Goal: Transaction & Acquisition: Purchase product/service

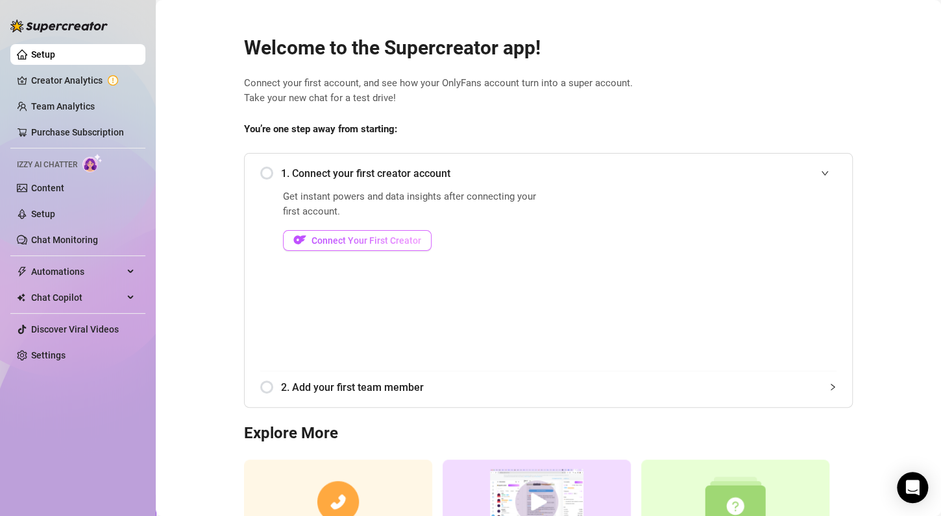
click at [293, 240] on img "button" at bounding box center [299, 240] width 13 height 13
click at [269, 173] on div "1. Connect your first creator account" at bounding box center [548, 174] width 576 height 32
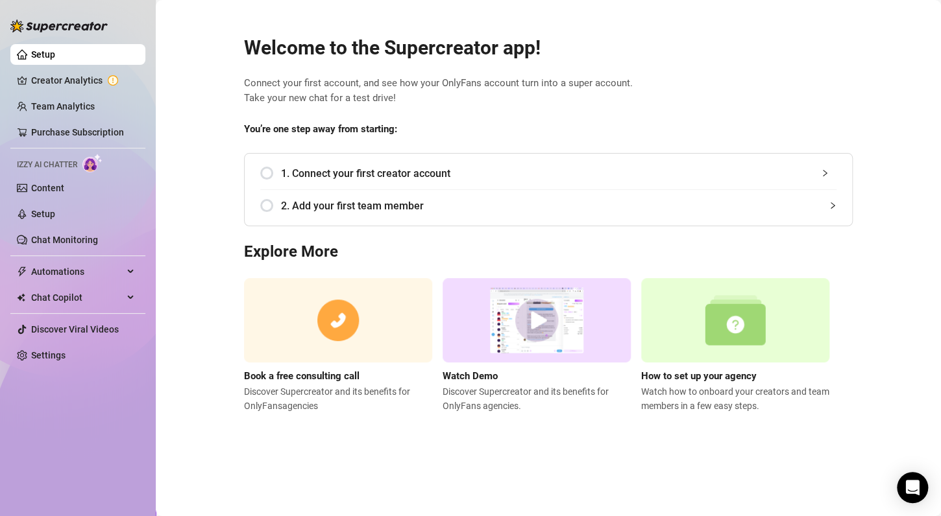
click at [268, 173] on div "1. Connect your first creator account" at bounding box center [548, 174] width 576 height 32
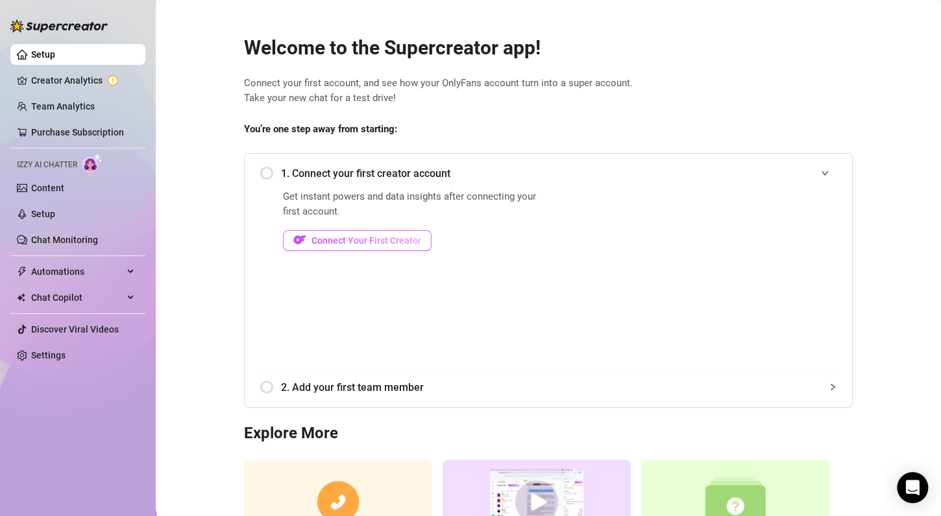
click at [328, 232] on button "Connect Your First Creator" at bounding box center [357, 240] width 149 height 21
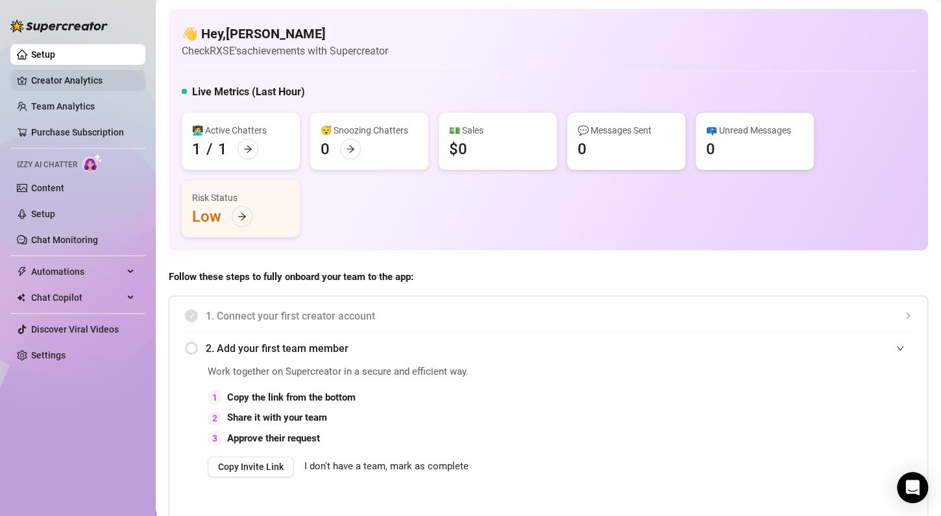
click at [102, 86] on link "Creator Analytics" at bounding box center [83, 80] width 104 height 21
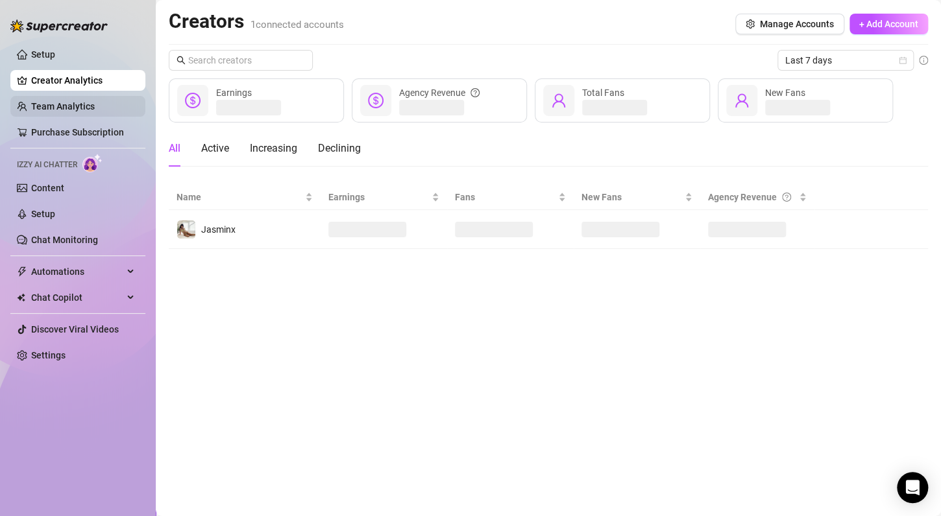
click at [66, 110] on link "Team Analytics" at bounding box center [63, 106] width 64 height 10
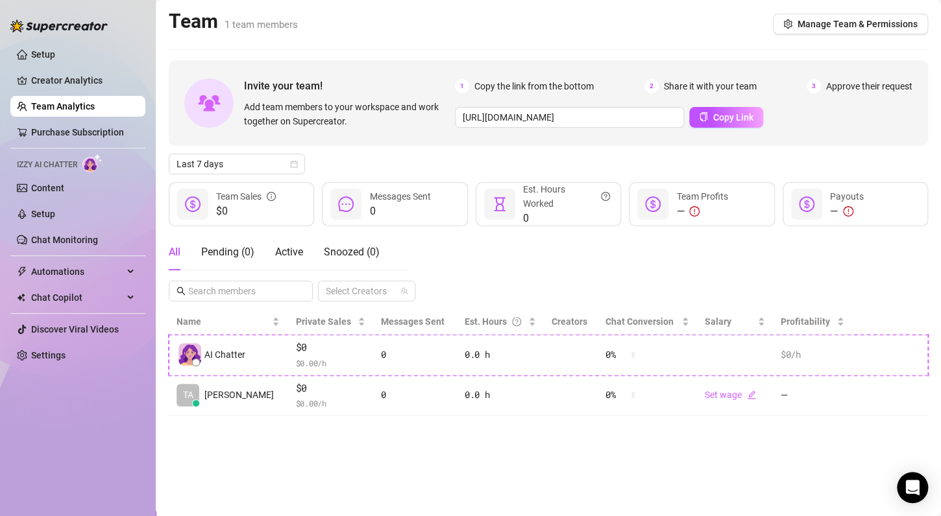
click at [62, 165] on span "Izzy AI Chatter" at bounding box center [47, 165] width 60 height 12
click at [64, 186] on link "Content" at bounding box center [47, 188] width 33 height 10
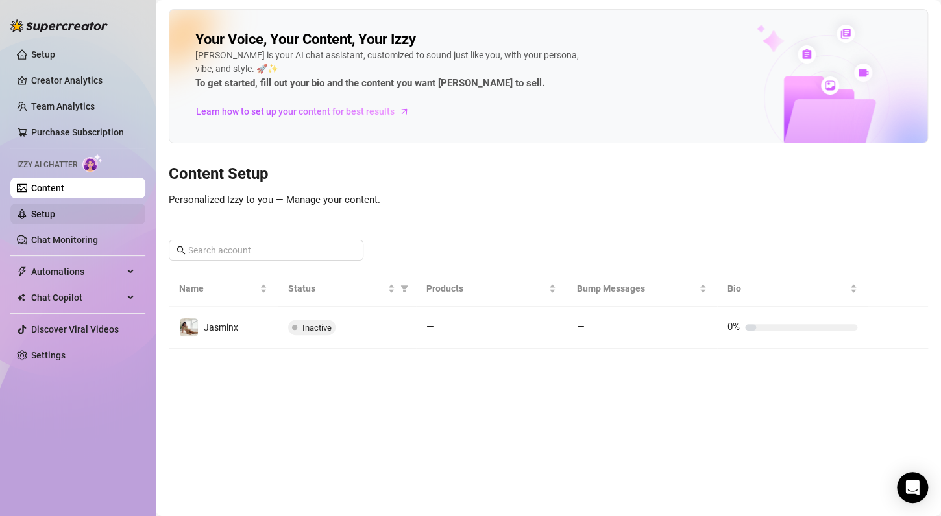
click at [55, 217] on link "Setup" at bounding box center [43, 214] width 24 height 10
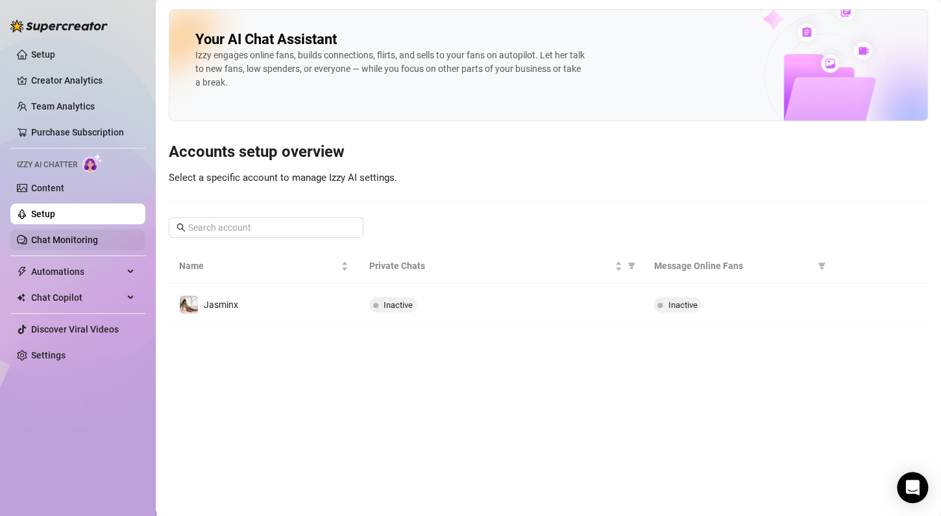
click at [69, 242] on link "Chat Monitoring" at bounding box center [64, 240] width 67 height 10
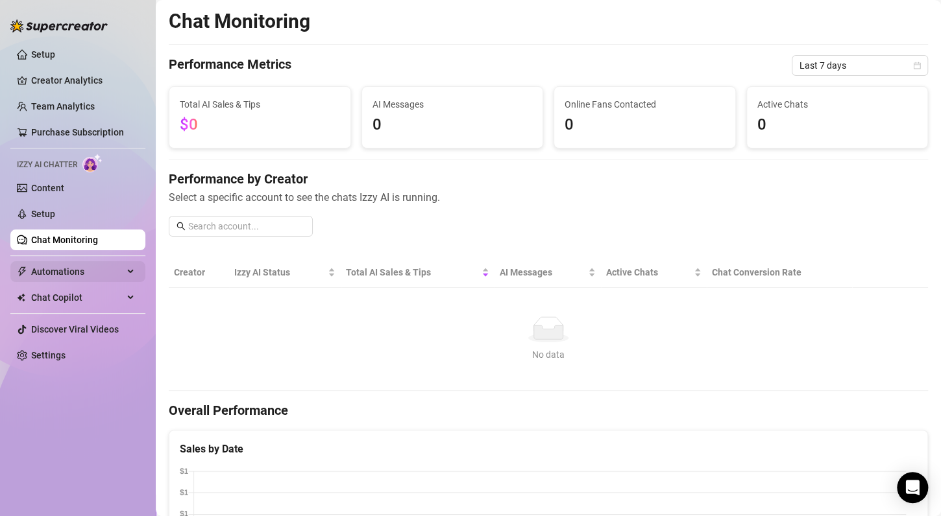
click at [69, 276] on span "Automations" at bounding box center [77, 271] width 92 height 21
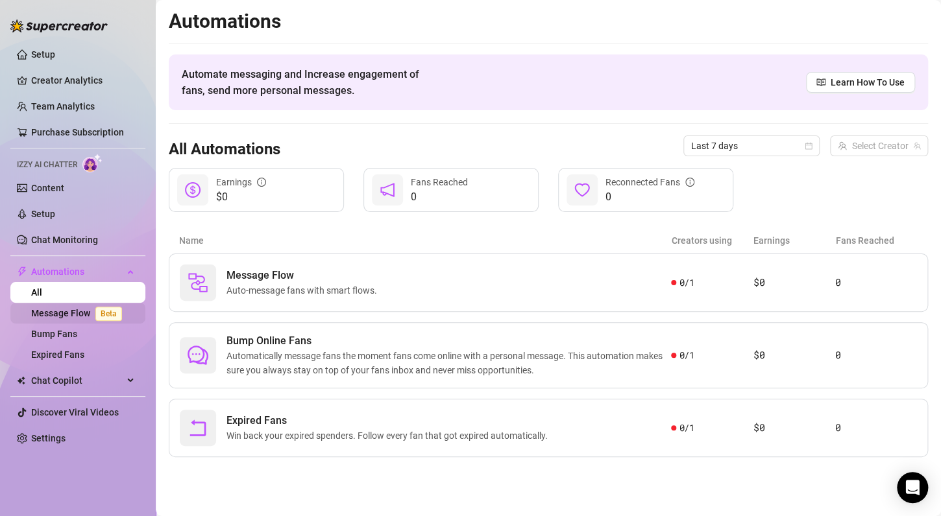
click at [77, 313] on link "Message Flow Beta" at bounding box center [79, 313] width 96 height 10
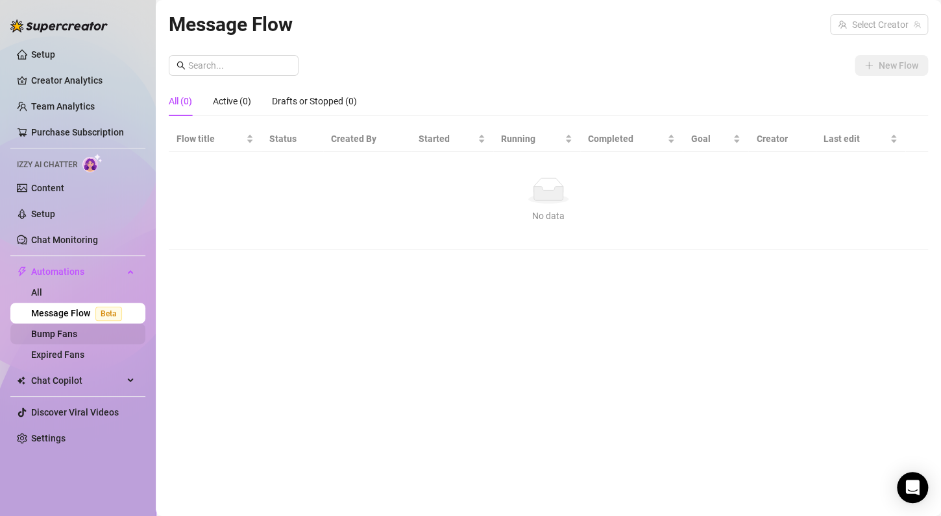
click at [73, 333] on link "Bump Fans" at bounding box center [54, 334] width 46 height 10
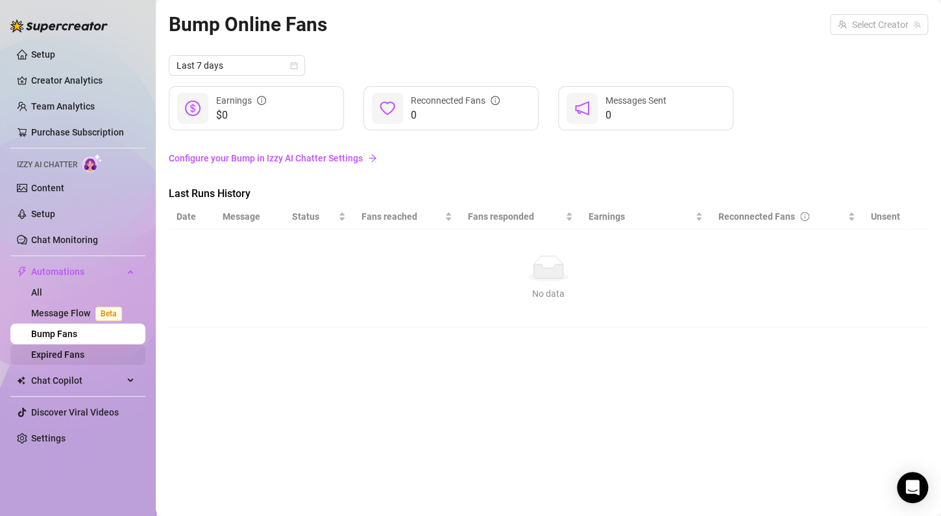
click at [76, 352] on link "Expired Fans" at bounding box center [57, 355] width 53 height 10
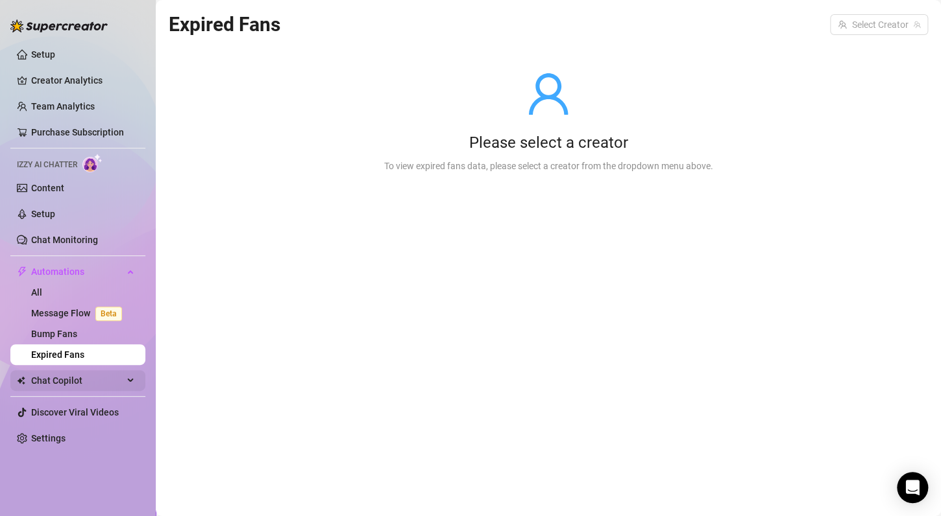
click at [62, 387] on span "Chat Copilot" at bounding box center [77, 380] width 92 height 21
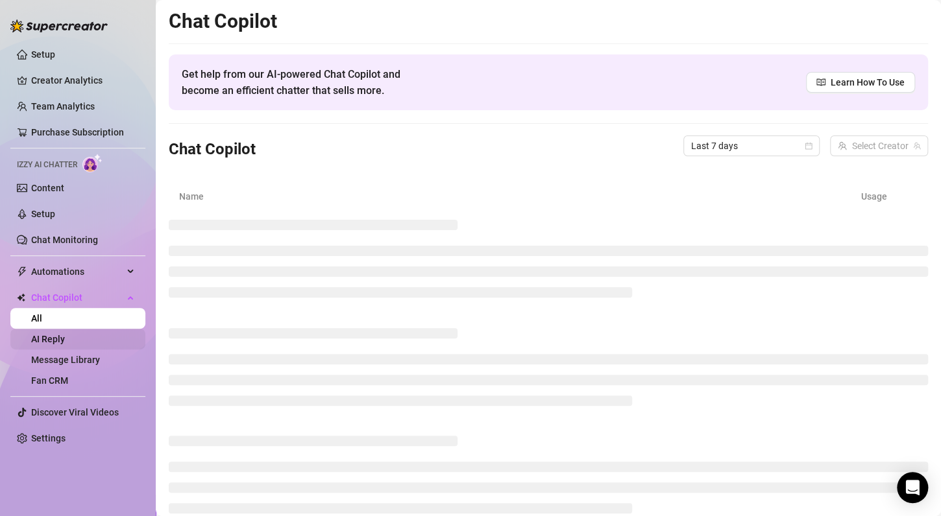
click at [62, 341] on link "AI Reply" at bounding box center [48, 339] width 34 height 10
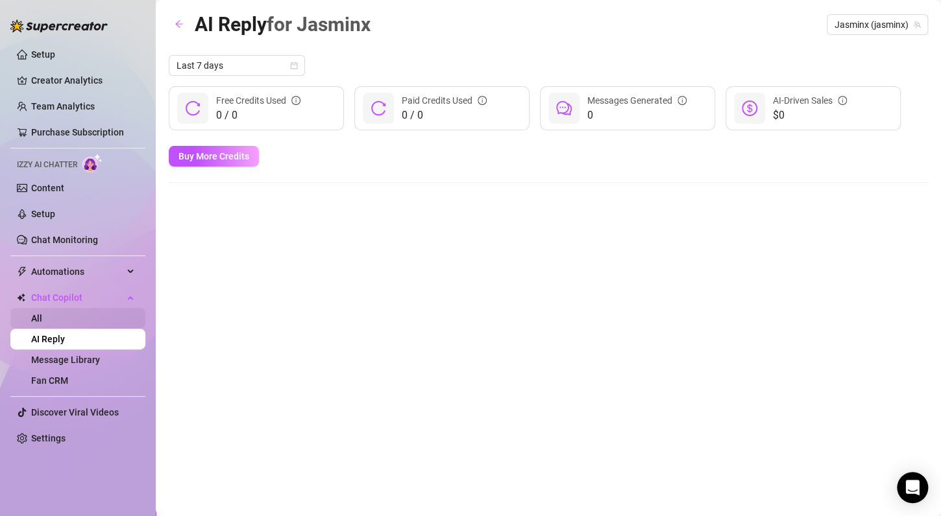
click at [42, 319] on link "All" at bounding box center [36, 318] width 11 height 10
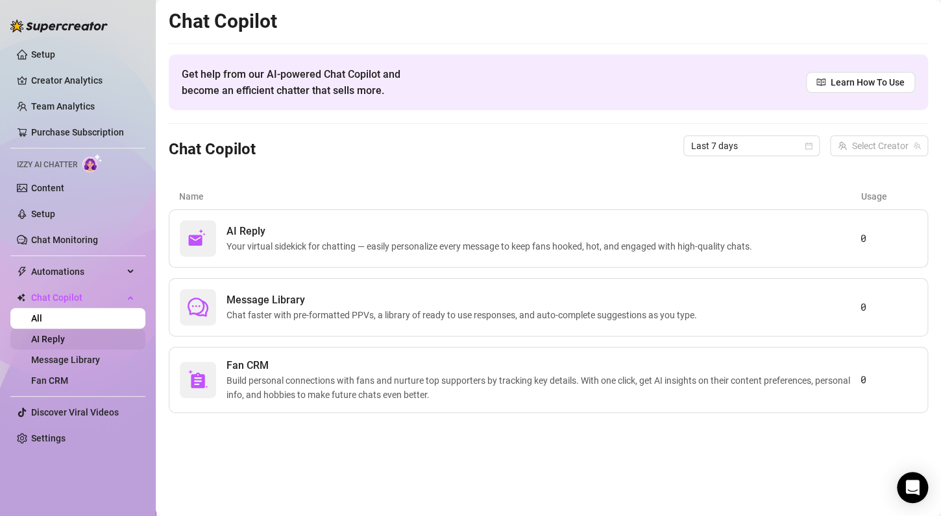
click at [54, 339] on link "AI Reply" at bounding box center [48, 339] width 34 height 10
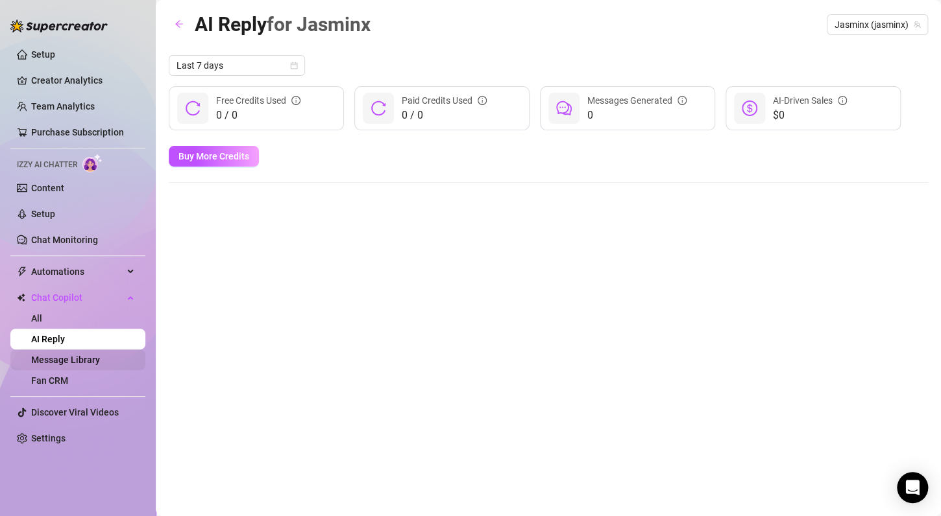
click at [66, 361] on link "Message Library" at bounding box center [65, 360] width 69 height 10
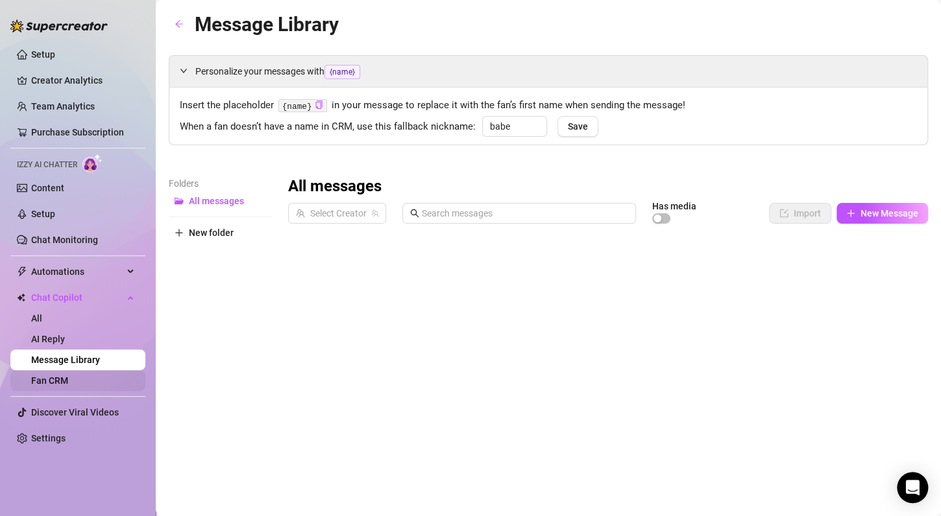
click at [65, 383] on link "Fan CRM" at bounding box center [49, 381] width 37 height 10
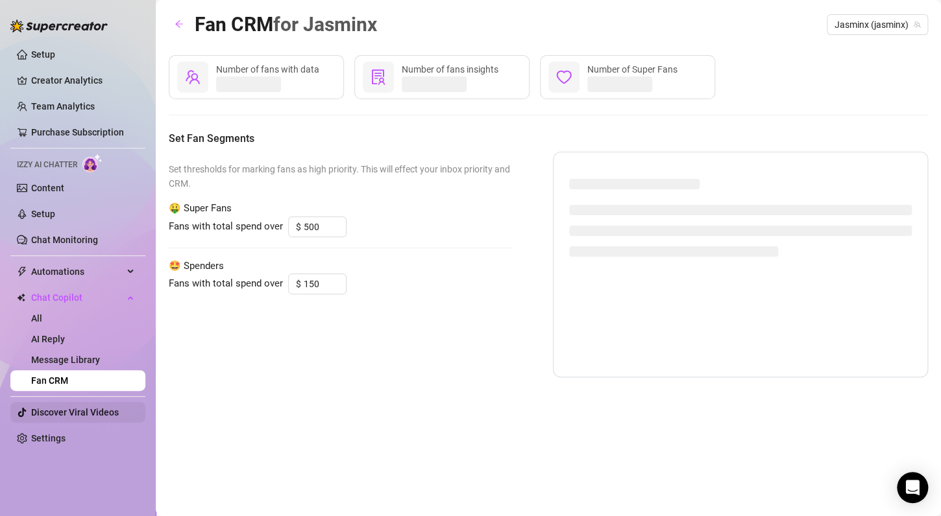
click at [83, 415] on link "Discover Viral Videos" at bounding box center [75, 412] width 88 height 10
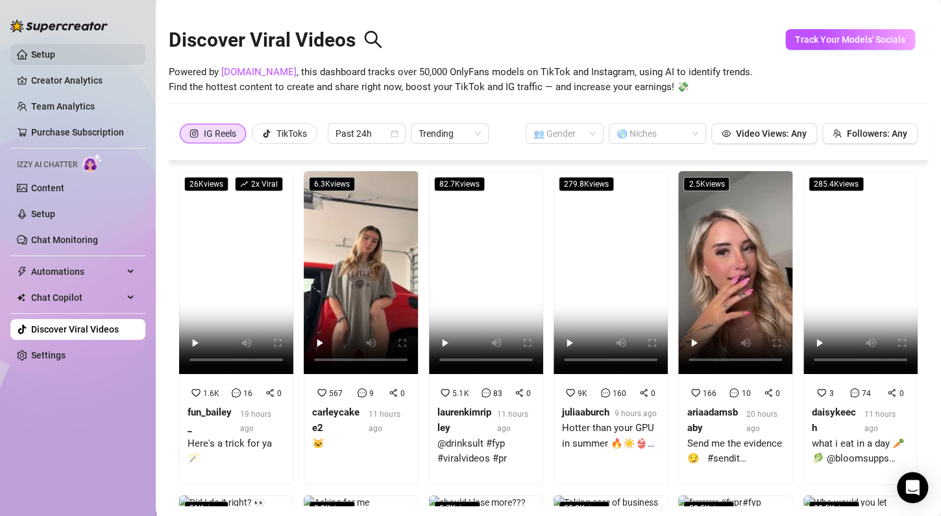
click at [42, 58] on link "Setup" at bounding box center [43, 54] width 24 height 10
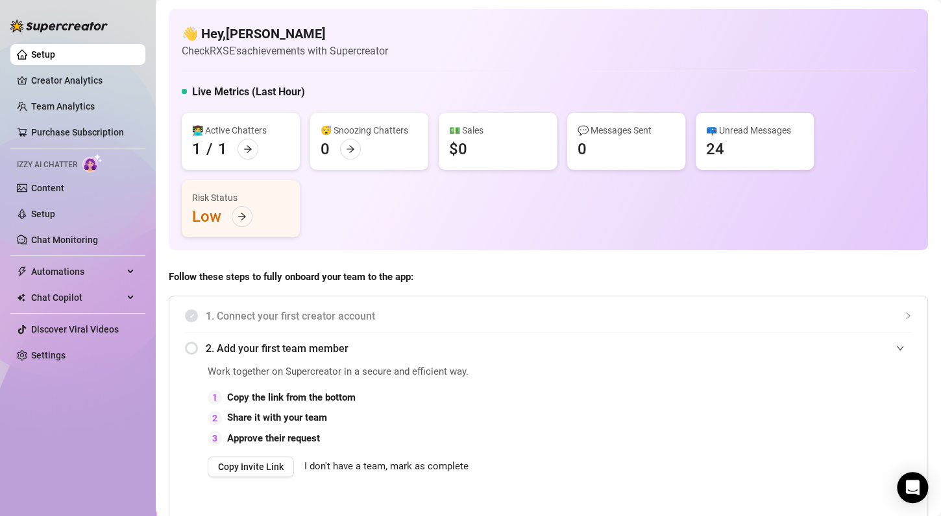
click at [60, 82] on link "Creator Analytics" at bounding box center [83, 80] width 104 height 21
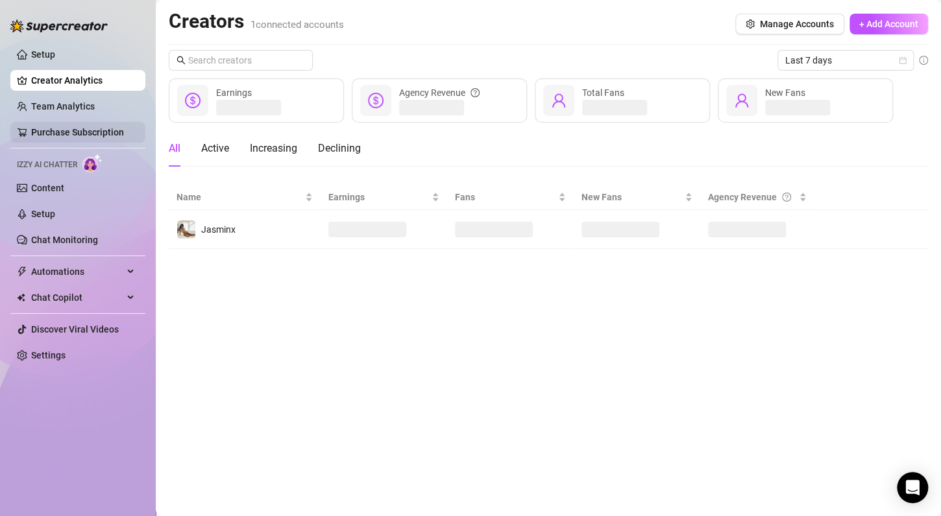
click at [90, 134] on link "Purchase Subscription" at bounding box center [77, 132] width 93 height 10
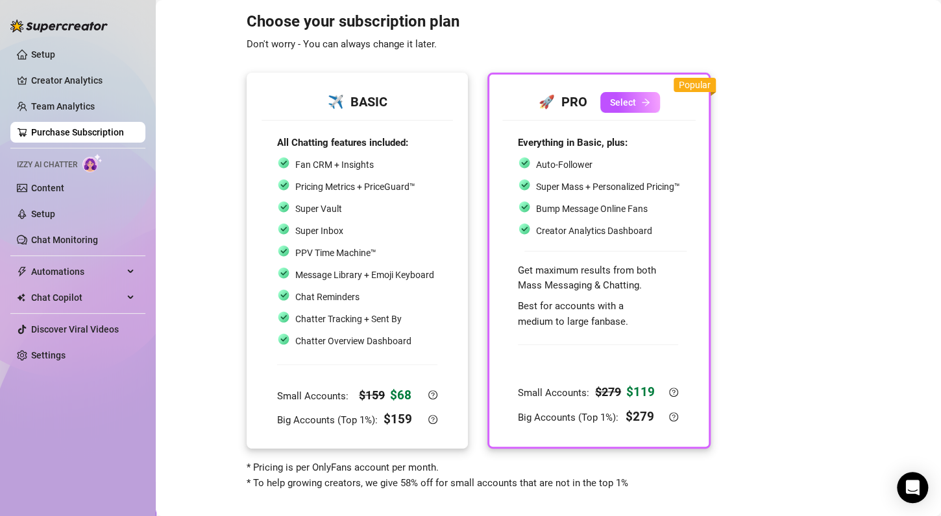
scroll to position [13, 0]
click at [258, 121] on div "✈️ BASIC All Chatting features included: Fan CRM + Insights Pricing Metrics + P…" at bounding box center [357, 261] width 221 height 376
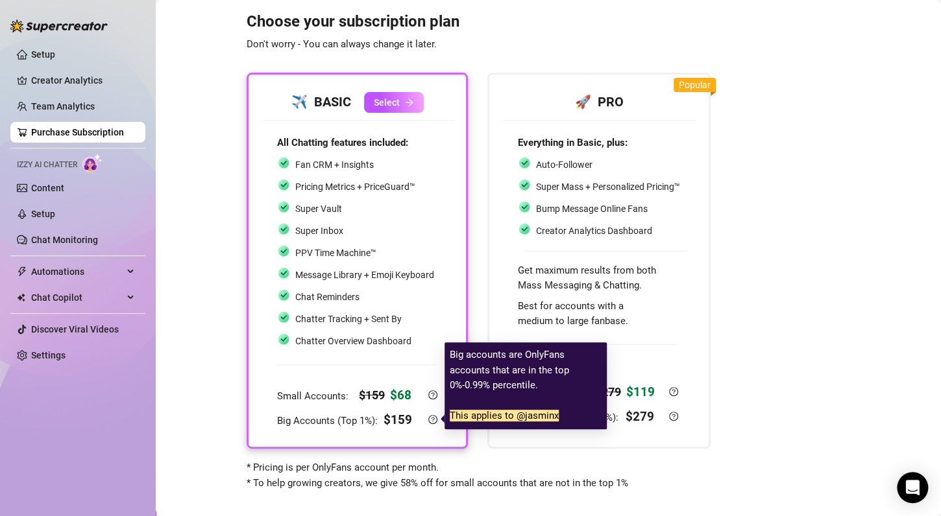
click at [436, 422] on icon "question-circle" at bounding box center [432, 419] width 9 height 9
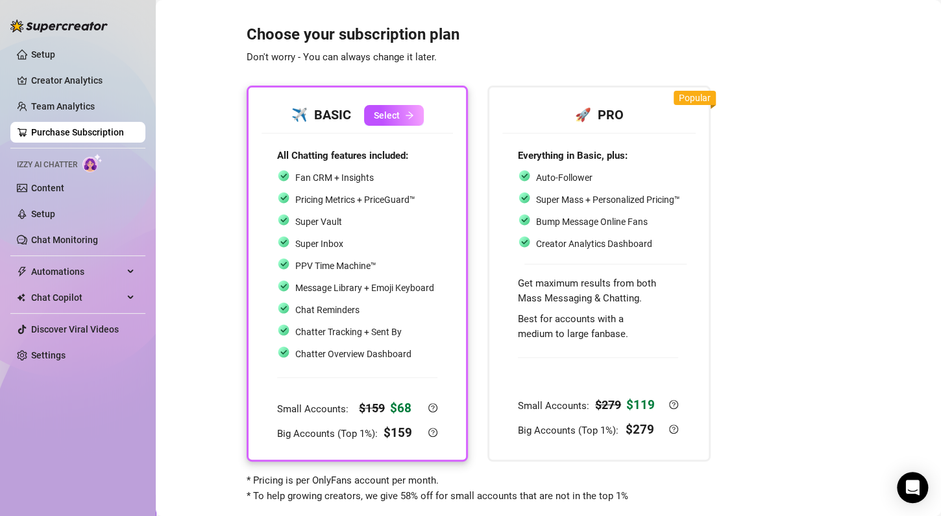
scroll to position [0, 0]
click at [379, 123] on button "Select" at bounding box center [394, 115] width 60 height 21
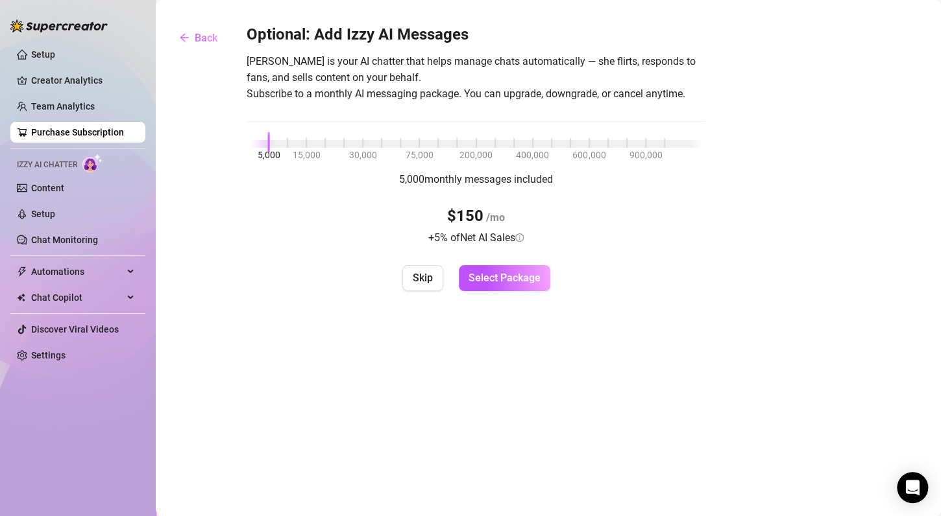
drag, startPoint x: 273, startPoint y: 148, endPoint x: 295, endPoint y: 152, distance: 22.5
click at [295, 145] on div "5,000 15,000 30,000 75,000 200,000 400,000 600,000 900,000" at bounding box center [476, 145] width 452 height 0
click at [346, 143] on div at bounding box center [476, 144] width 452 height 8
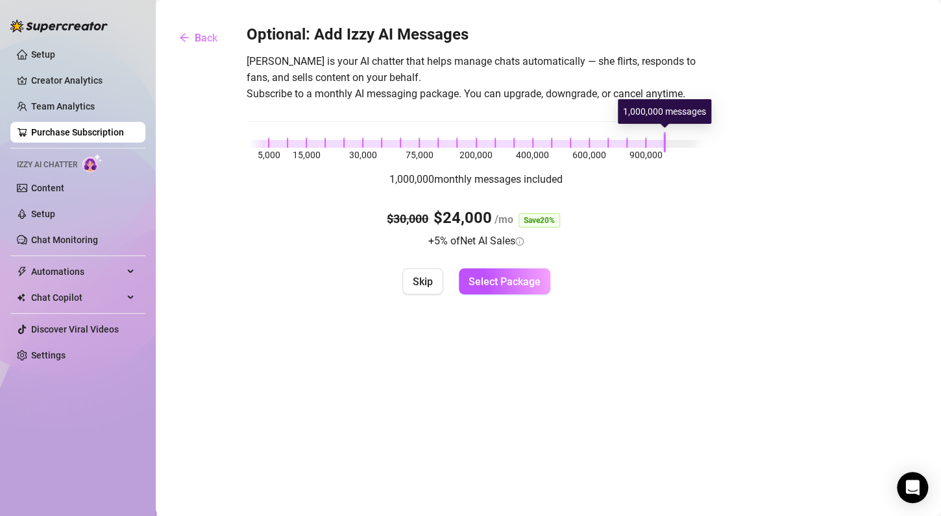
click at [662, 143] on div "5,000 15,000 30,000 75,000 200,000 400,000 600,000 900,000" at bounding box center [476, 142] width 452 height 8
click at [261, 145] on div at bounding box center [457, 144] width 415 height 8
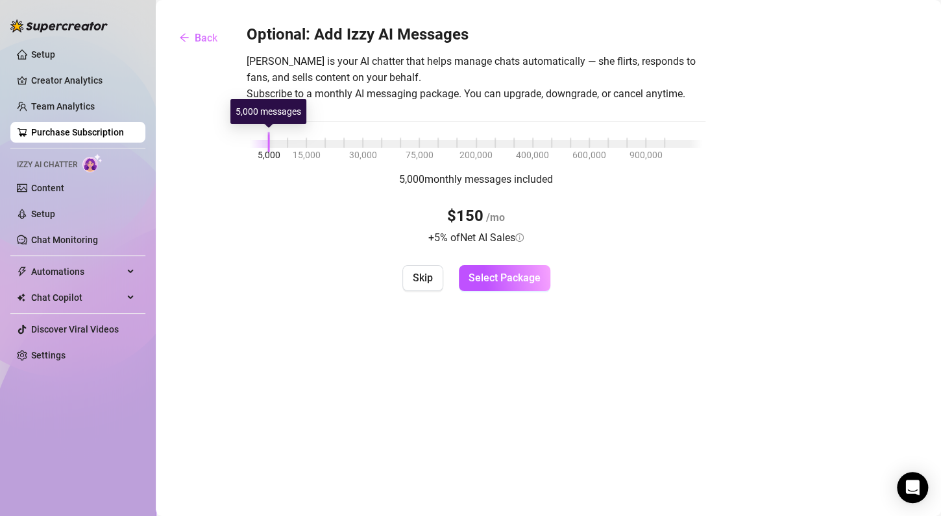
drag, startPoint x: 261, startPoint y: 145, endPoint x: 251, endPoint y: 149, distance: 11.1
click at [251, 149] on div "Optional: Add Izzy AI Messages [PERSON_NAME] is your AI chatter that helps mana…" at bounding box center [476, 158] width 459 height 267
click at [417, 284] on span "Skip" at bounding box center [423, 278] width 20 height 12
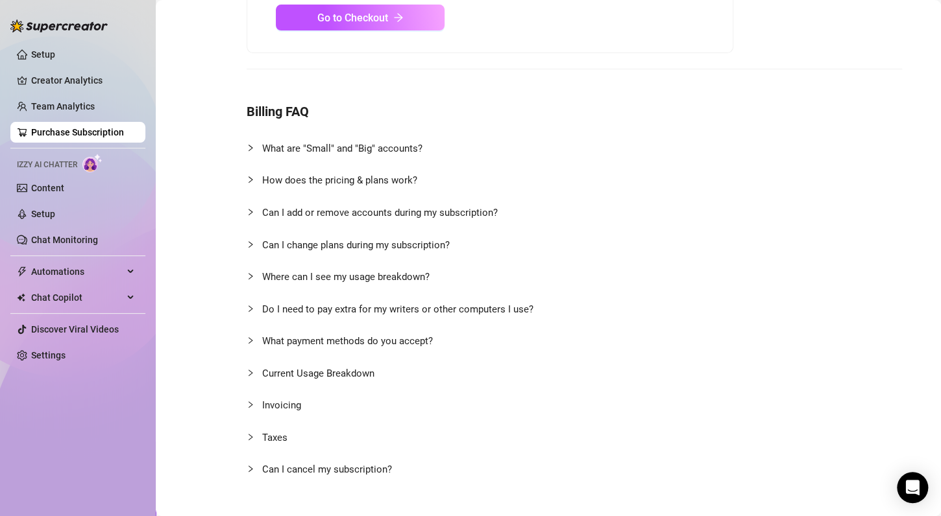
scroll to position [217, 0]
click at [290, 435] on span "Taxes" at bounding box center [460, 438] width 396 height 17
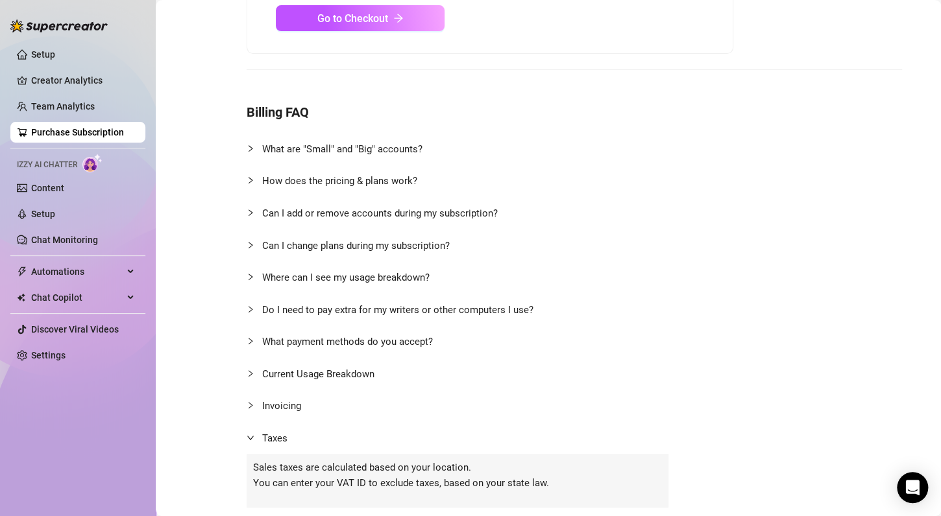
click at [290, 435] on span "Taxes" at bounding box center [460, 438] width 396 height 17
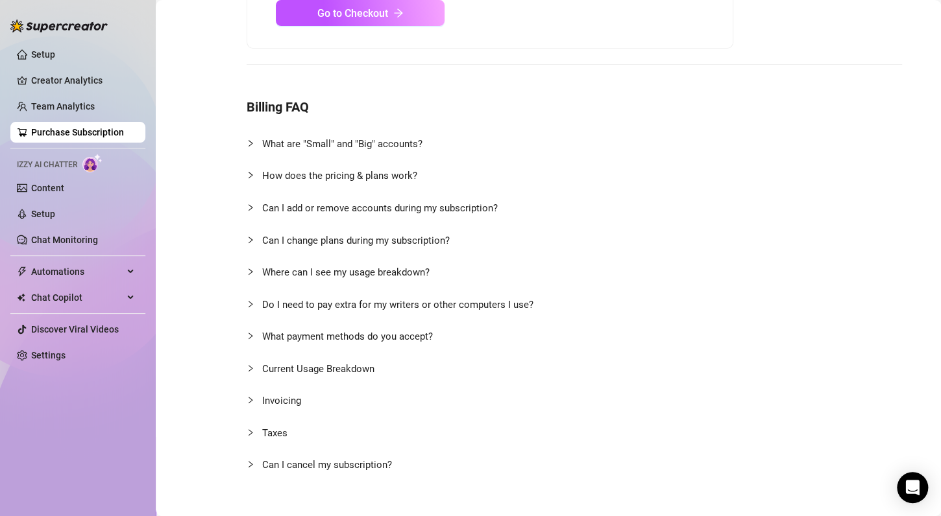
scroll to position [222, 0]
click at [289, 396] on span "Invoicing" at bounding box center [281, 402] width 39 height 12
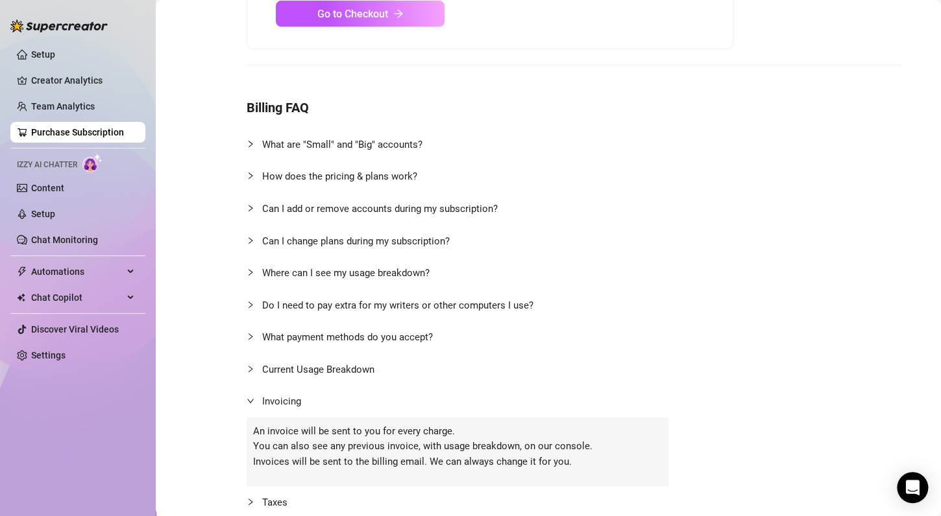
click at [289, 396] on span "Invoicing" at bounding box center [281, 402] width 39 height 12
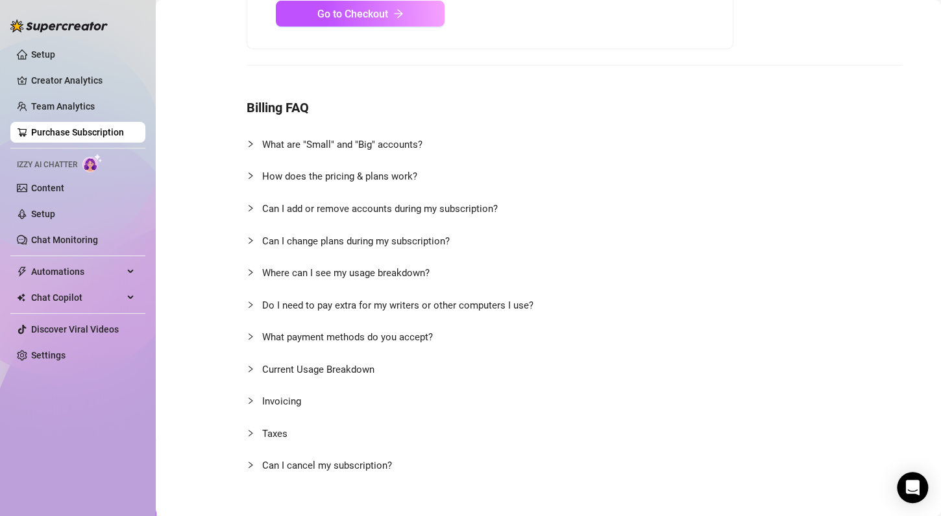
click at [324, 349] on div "What payment methods do you accept?" at bounding box center [458, 337] width 422 height 32
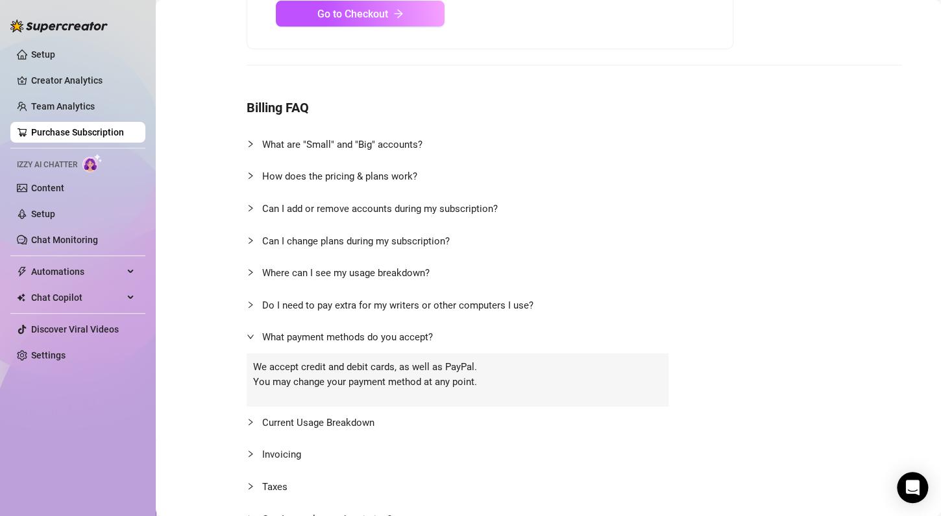
click at [329, 208] on span "Can I add or remove accounts during my subscription?" at bounding box center [380, 209] width 236 height 12
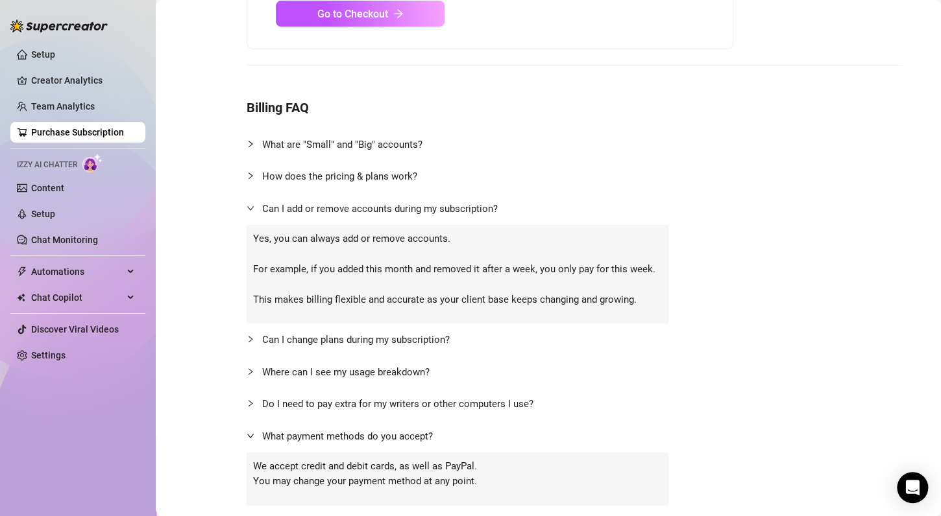
click at [318, 176] on span "How does the pricing & plans work?" at bounding box center [339, 177] width 155 height 12
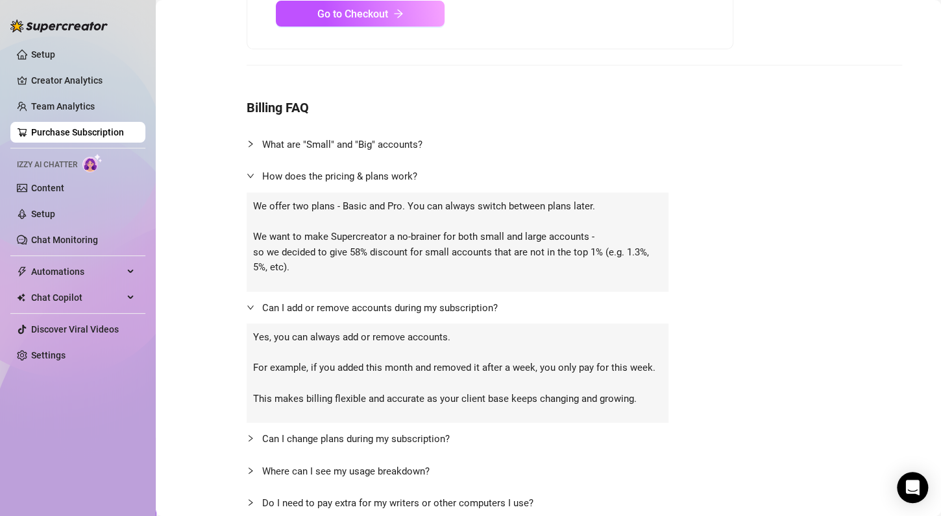
click at [287, 149] on span "What are "Small" and "Big" accounts?" at bounding box center [342, 145] width 160 height 12
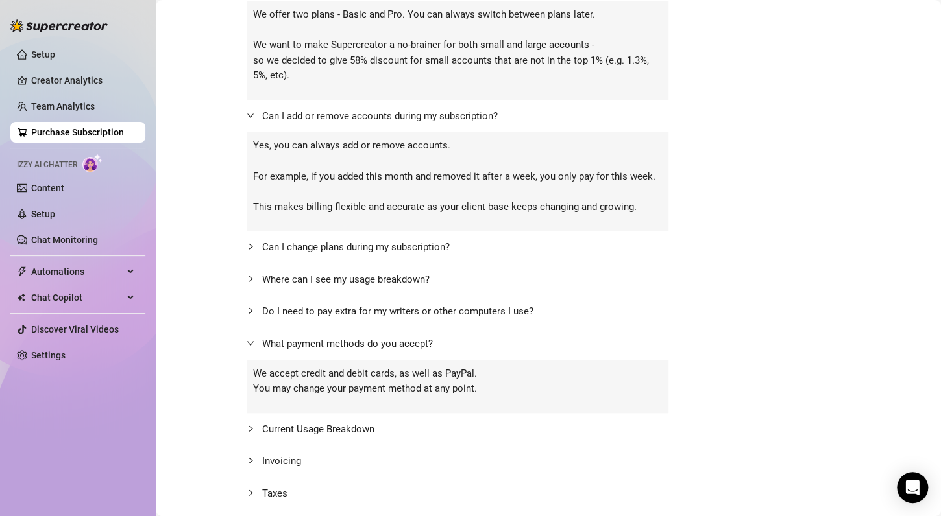
scroll to position [468, 0]
click at [47, 71] on link "Creator Analytics" at bounding box center [83, 80] width 104 height 21
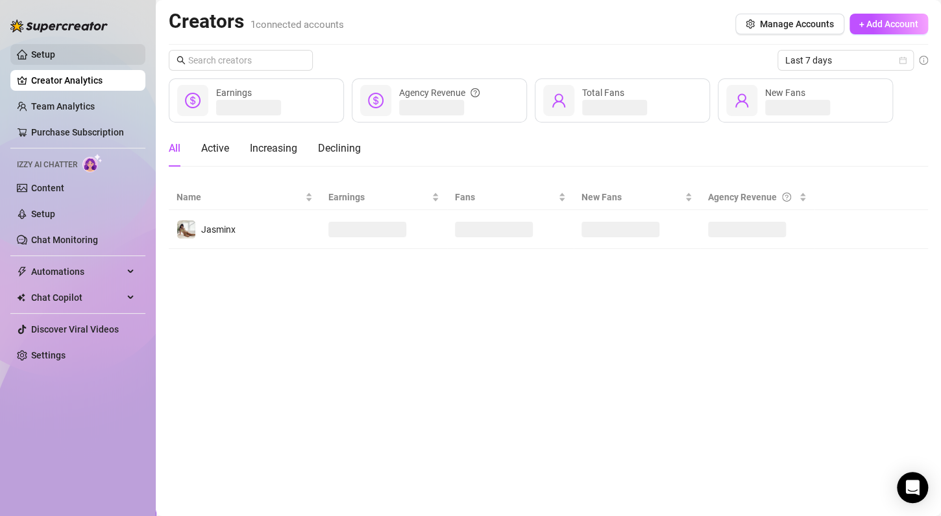
click at [33, 49] on link "Setup" at bounding box center [43, 54] width 24 height 10
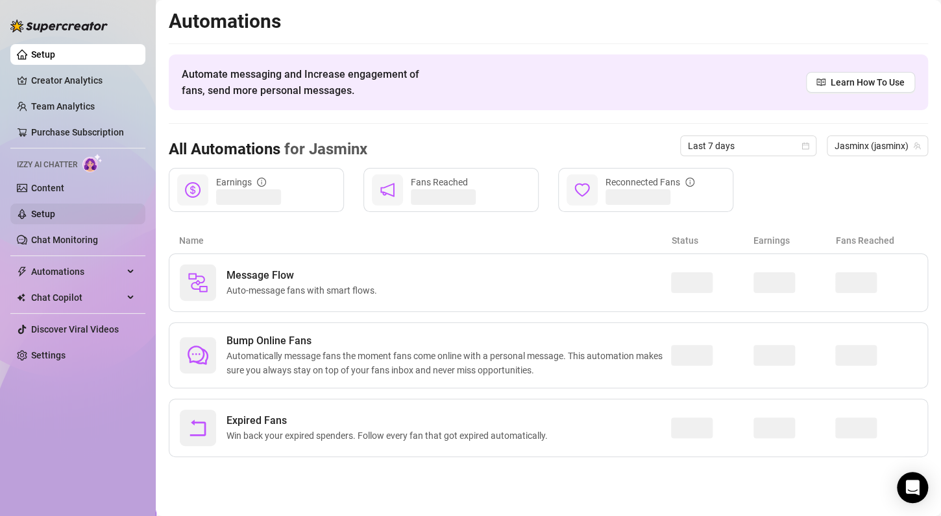
click at [57, 203] on ul "Setup Creator Analytics Team Analytics Purchase Subscription Izzy AI Chatter Co…" at bounding box center [77, 205] width 135 height 332
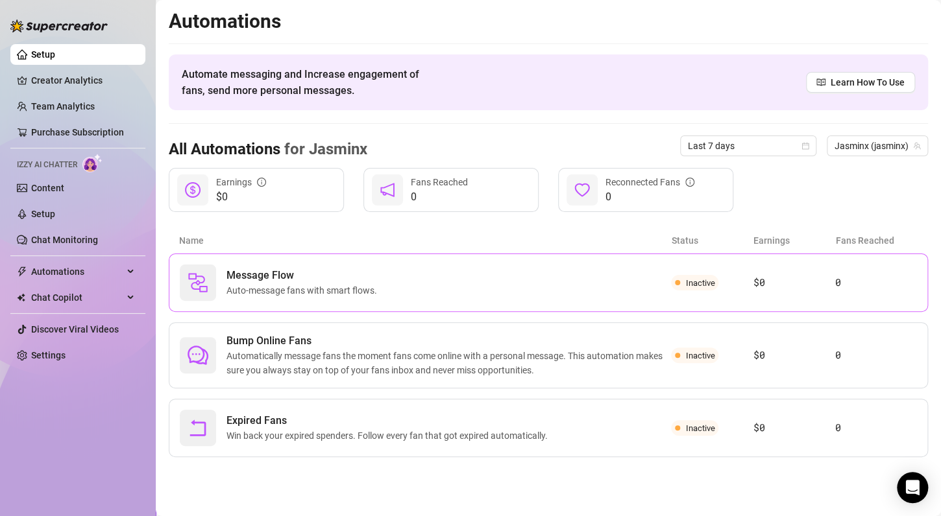
click at [520, 286] on div "Message Flow Auto-message fans with smart flows." at bounding box center [425, 283] width 491 height 36
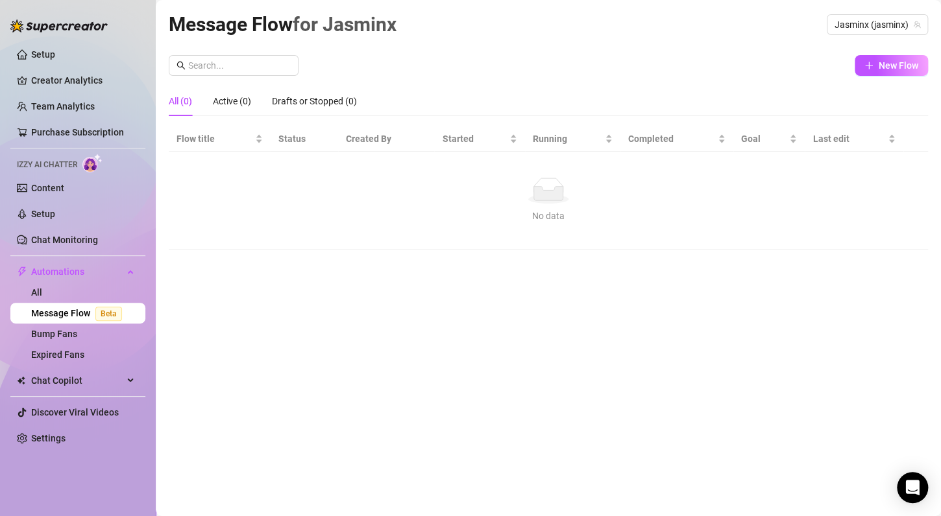
click at [573, 200] on div "No data" at bounding box center [548, 191] width 733 height 26
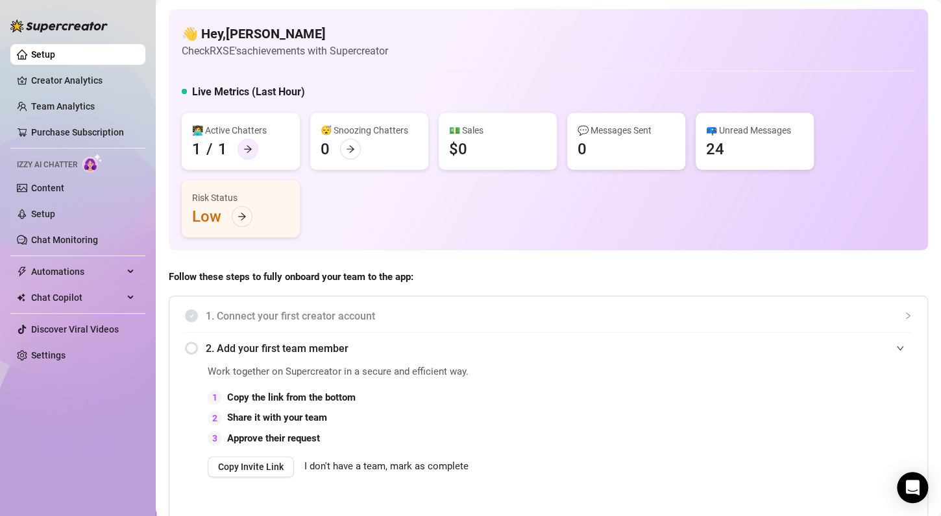
click at [243, 152] on icon "arrow-right" at bounding box center [247, 149] width 9 height 9
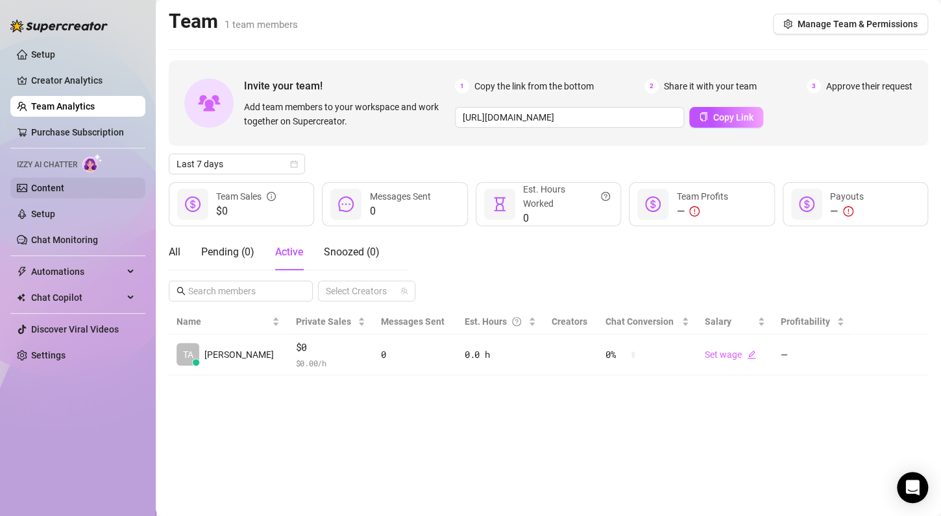
click at [64, 191] on link "Content" at bounding box center [47, 188] width 33 height 10
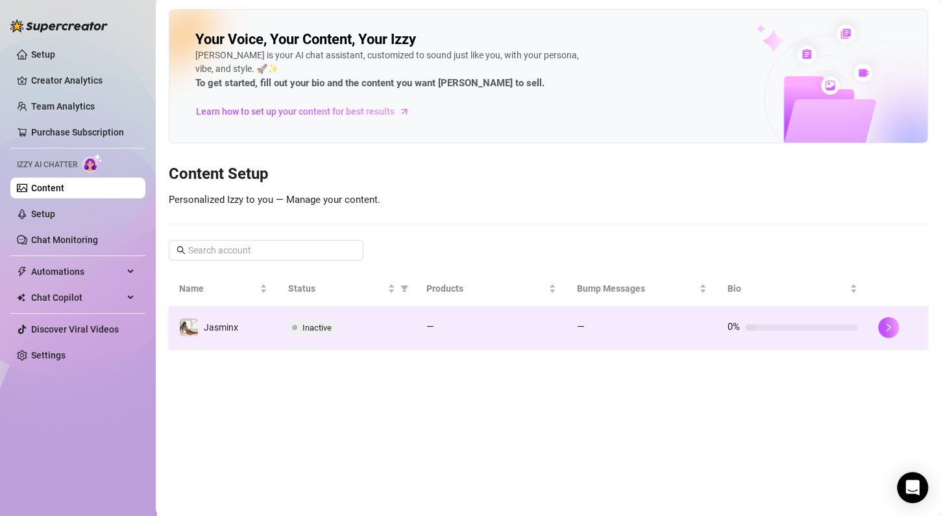
click at [289, 327] on span "Inactive" at bounding box center [311, 328] width 47 height 16
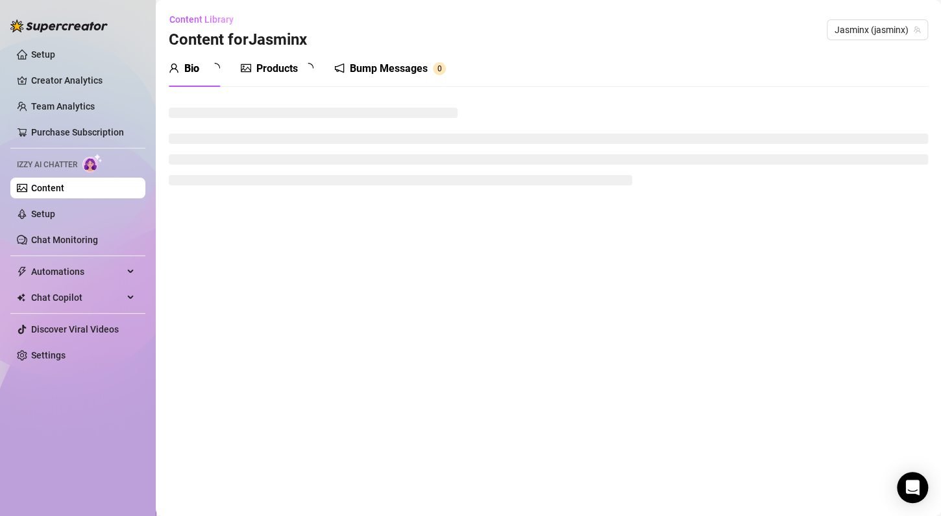
click at [289, 327] on main "Content Library Content for [PERSON_NAME] (jasminx) Bio Products Bump Messages 0" at bounding box center [548, 258] width 785 height 516
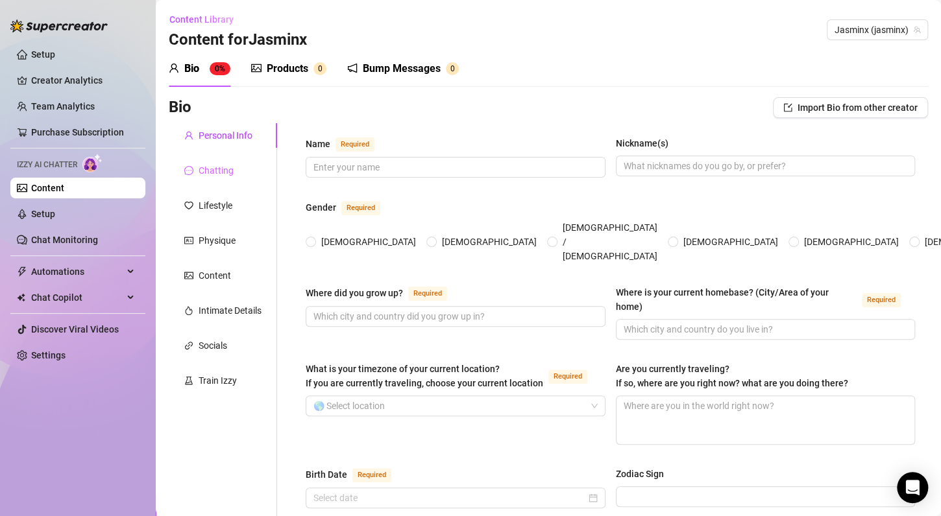
click at [243, 171] on div "Chatting" at bounding box center [223, 170] width 108 height 25
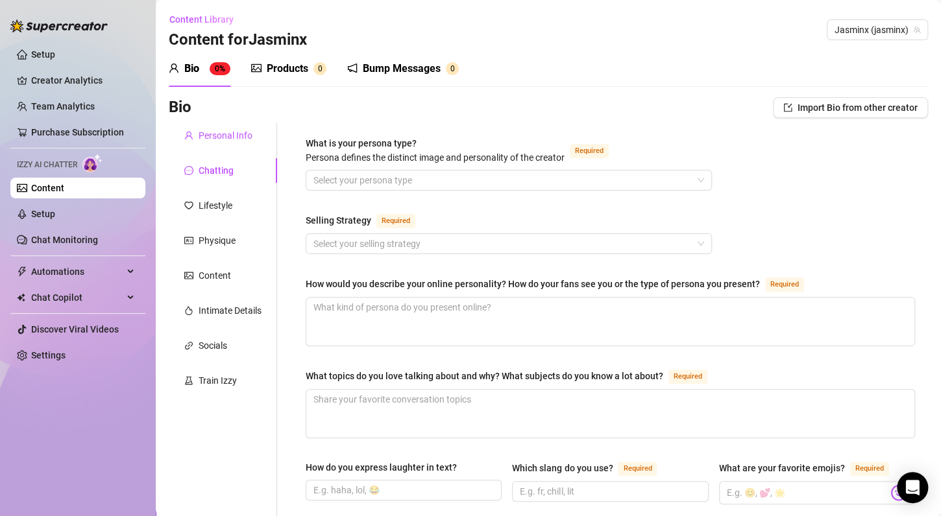
click at [217, 136] on div "Personal Info" at bounding box center [226, 135] width 54 height 14
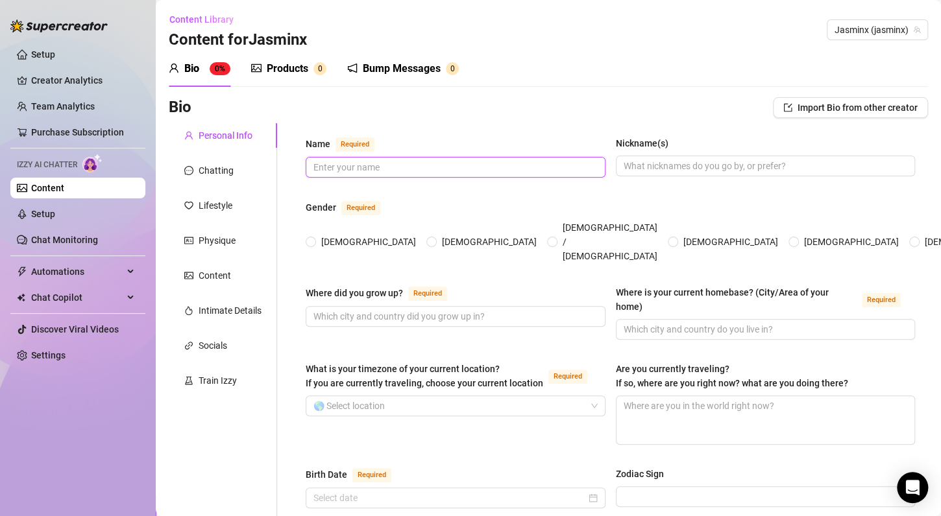
click at [363, 162] on input "Name Required" at bounding box center [454, 167] width 282 height 14
type input "Jasminx"
click at [316, 235] on span "[DEMOGRAPHIC_DATA]" at bounding box center [368, 242] width 105 height 14
click at [314, 239] on input "[DEMOGRAPHIC_DATA]" at bounding box center [311, 243] width 5 height 8
radio input "true"
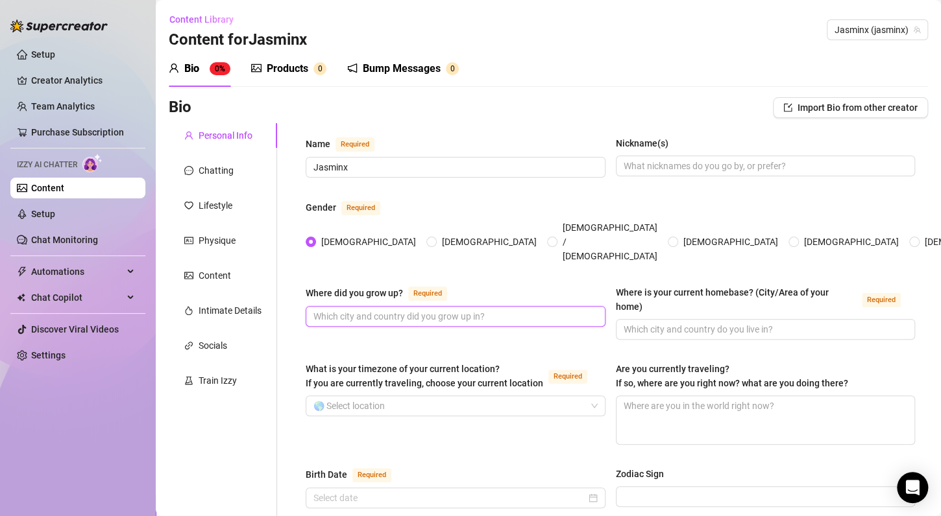
click at [367, 309] on input "Where did you grow up? Required" at bounding box center [454, 316] width 282 height 14
type input "[GEOGRAPHIC_DATA]"
click at [676, 322] on input "Where is your current homebase? (City/Area of your home) Required" at bounding box center [765, 329] width 282 height 14
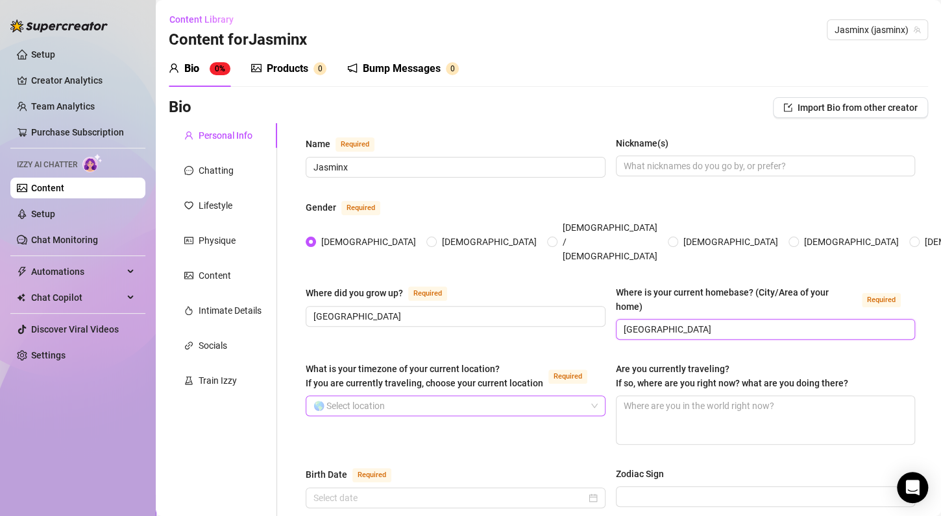
type input "[GEOGRAPHIC_DATA]"
click at [502, 396] on input "What is your timezone of your current location? If you are currently traveling,…" at bounding box center [449, 405] width 273 height 19
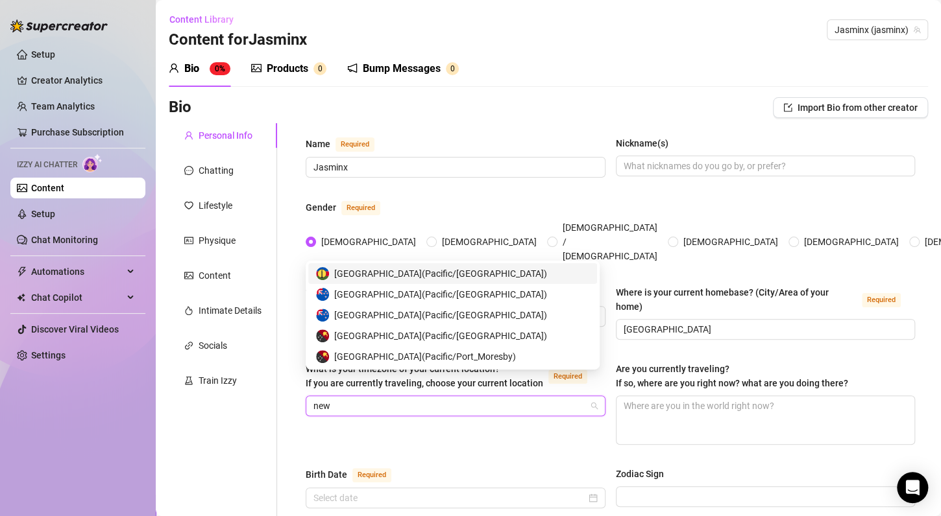
type input "new z"
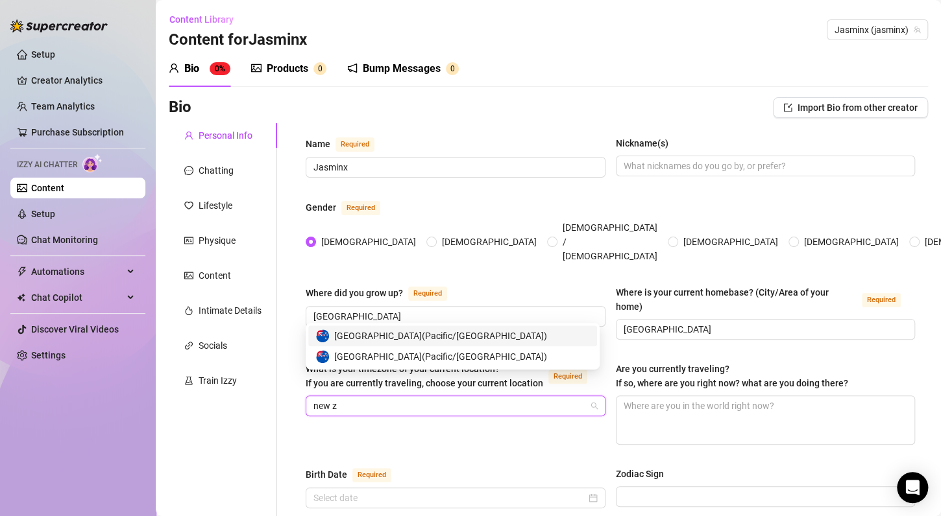
click at [462, 333] on span "[GEOGRAPHIC_DATA] ( [GEOGRAPHIC_DATA]/[GEOGRAPHIC_DATA] )" at bounding box center [440, 336] width 213 height 14
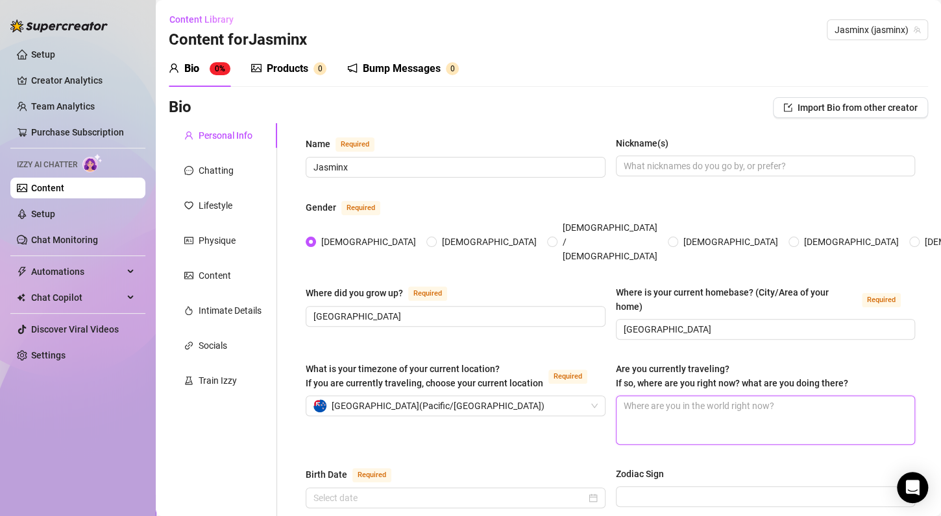
click at [659, 396] on textarea "Are you currently traveling? If so, where are you right now? what are you doing…" at bounding box center [765, 420] width 298 height 48
type textarea "N"
type textarea "No"
type textarea "Not"
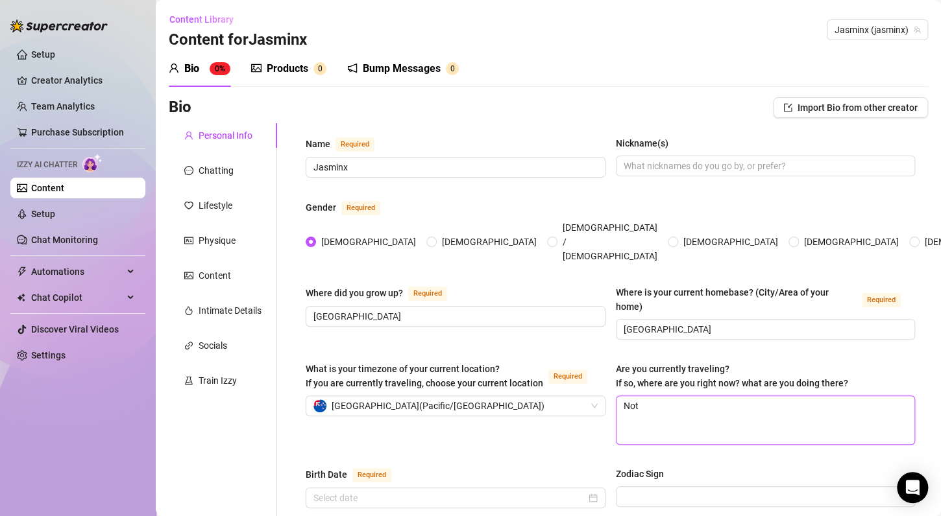
type textarea "Not"
type textarea "Not c"
type textarea "Not cu"
type textarea "Not cur"
type textarea "Not curr"
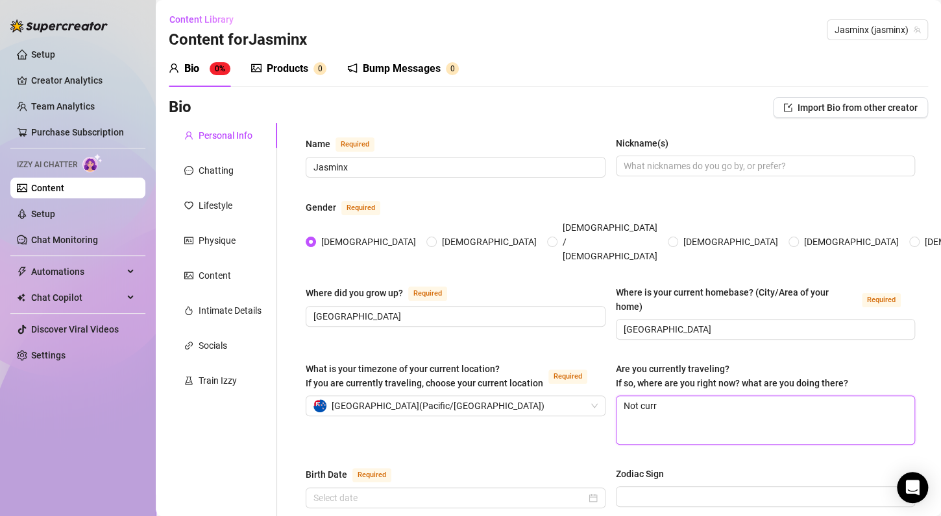
type textarea "Not curre"
type textarea "Not curren"
type textarea "Not current"
type textarea "Not currentl"
type textarea "Not currently"
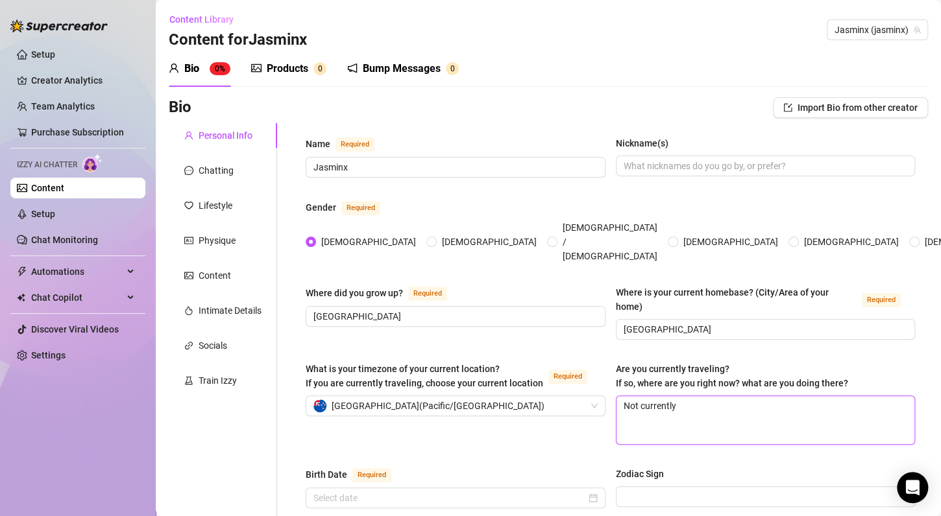
type textarea "Not currently"
type textarea "Not currently t"
type textarea "Not currently tr"
type textarea "Not currently tra"
type textarea "Not currently trav"
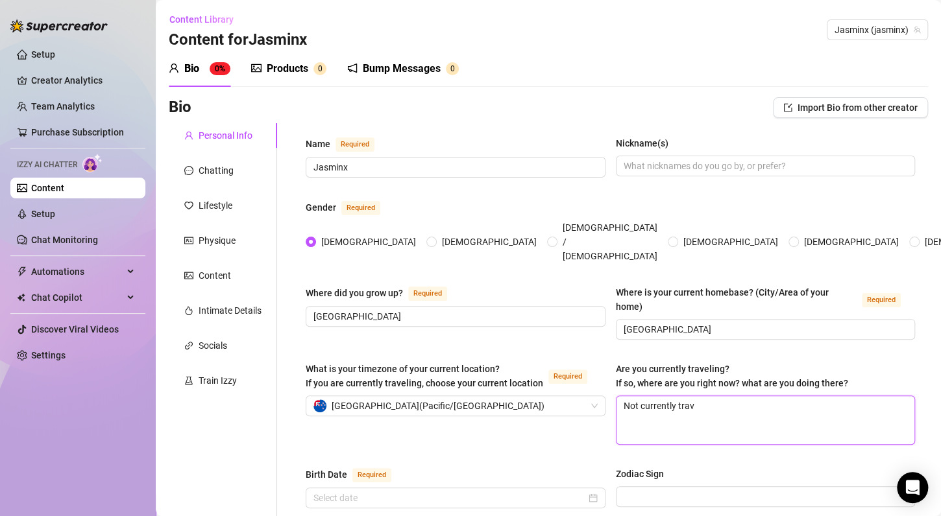
type textarea "Not currently trave"
type textarea "Not currently travel"
type textarea "Not currently traveli"
type textarea "Not currently travelin"
type textarea "Not currently traveling"
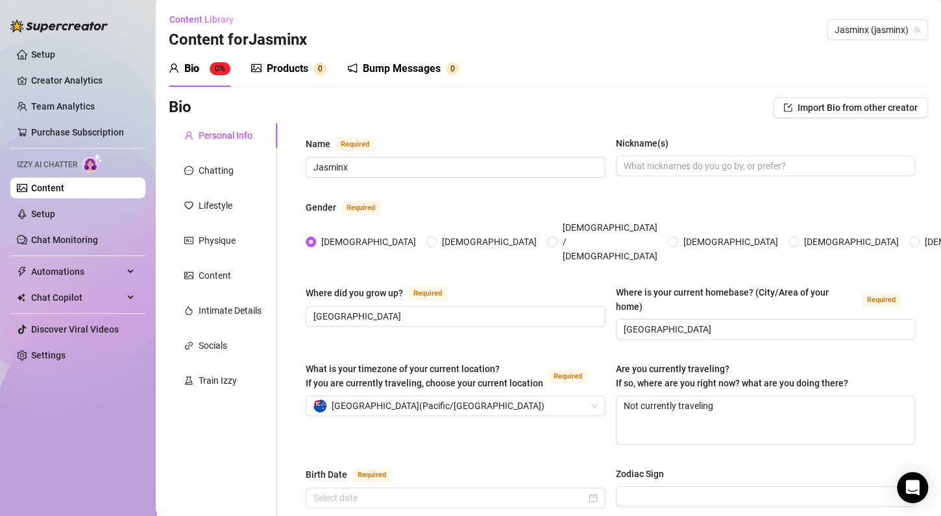
click at [585, 424] on div "What is your timezone of your current location? If you are currently traveling,…" at bounding box center [610, 409] width 609 height 95
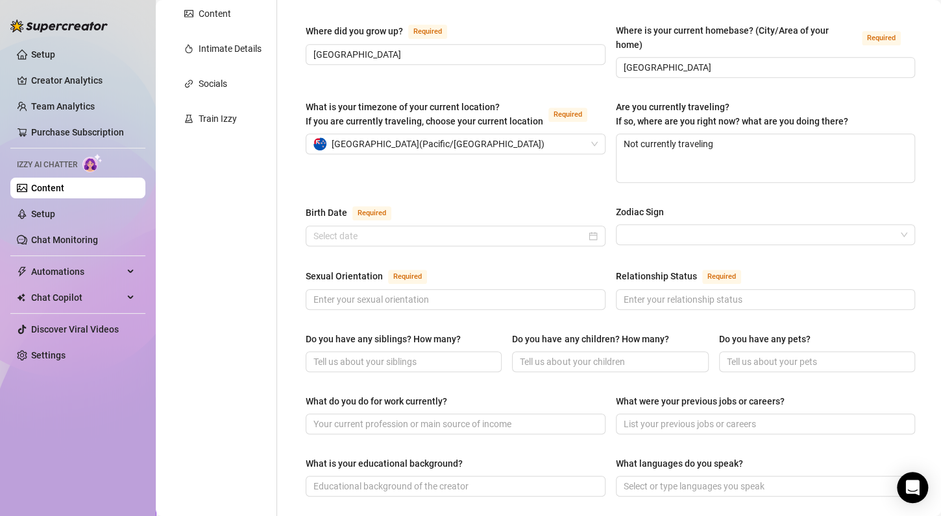
scroll to position [262, 0]
click at [542, 293] on input "Sexual Orientation Required" at bounding box center [454, 300] width 282 height 14
click at [482, 229] on input "Birth Date Required" at bounding box center [449, 236] width 273 height 14
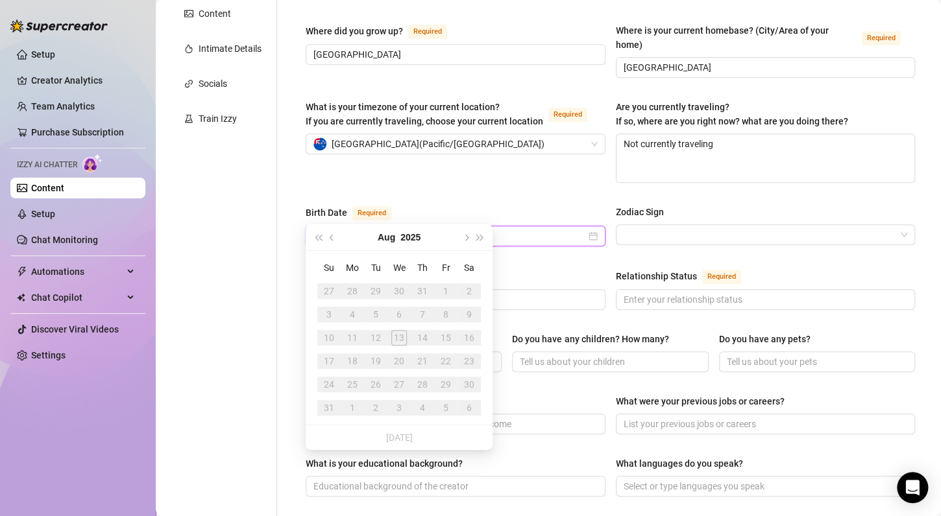
click at [484, 229] on input "Birth Date Required" at bounding box center [449, 236] width 273 height 14
click at [458, 169] on div "What is your timezone of your current location? If you are currently traveling,…" at bounding box center [610, 147] width 609 height 95
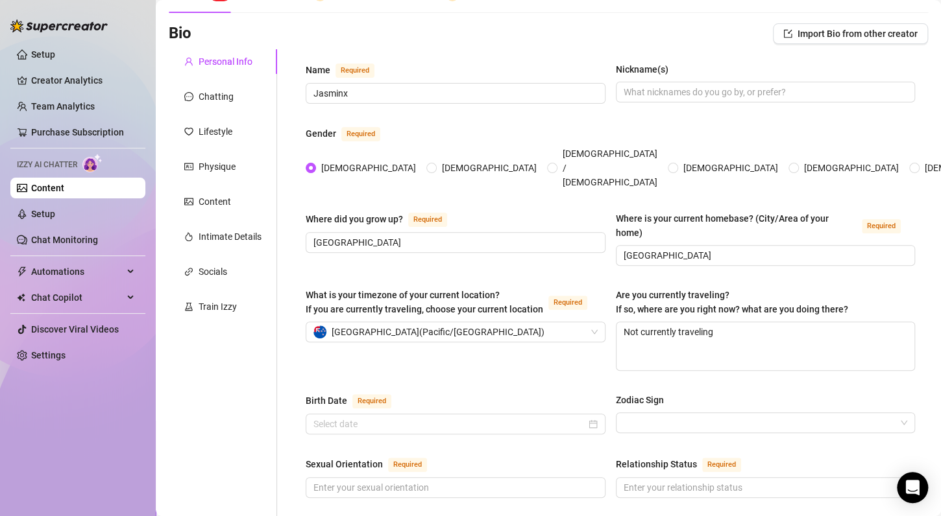
scroll to position [73, 0]
click at [203, 103] on div "Chatting" at bounding box center [216, 98] width 35 height 14
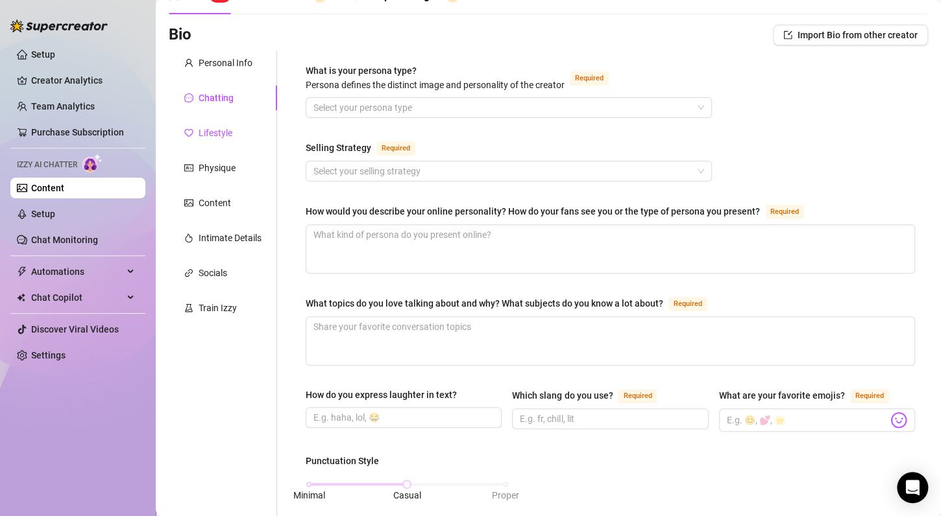
click at [219, 132] on div "Lifestyle" at bounding box center [216, 133] width 34 height 14
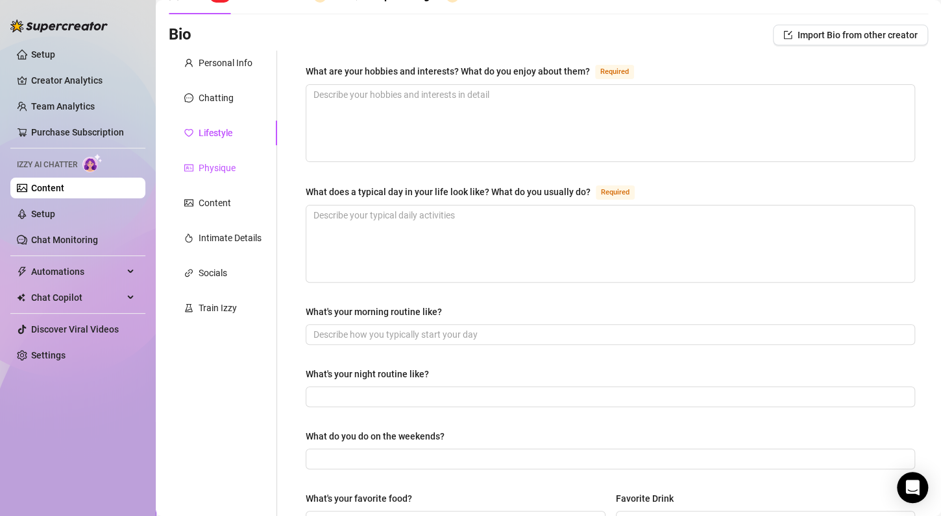
click at [228, 165] on div "Physique" at bounding box center [217, 168] width 37 height 14
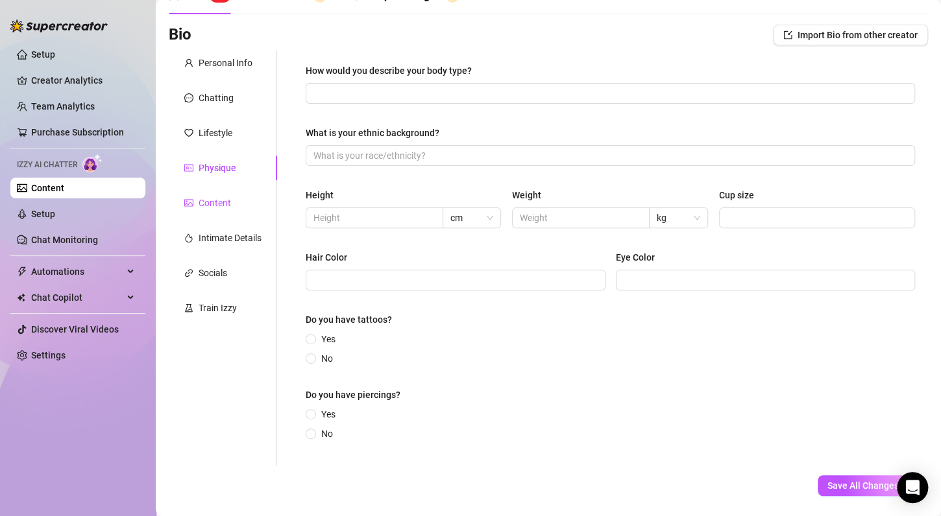
click at [228, 202] on div "Content" at bounding box center [215, 203] width 32 height 14
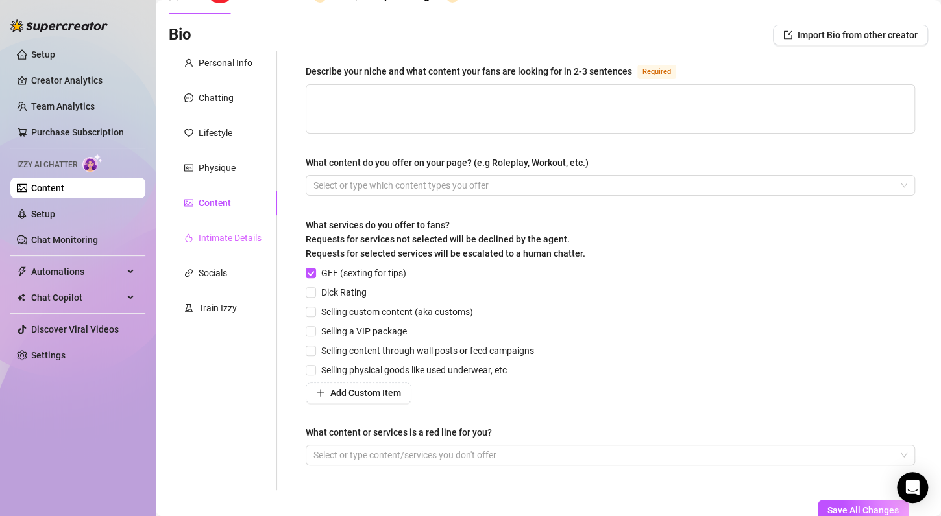
click at [229, 246] on div "Intimate Details" at bounding box center [223, 238] width 108 height 25
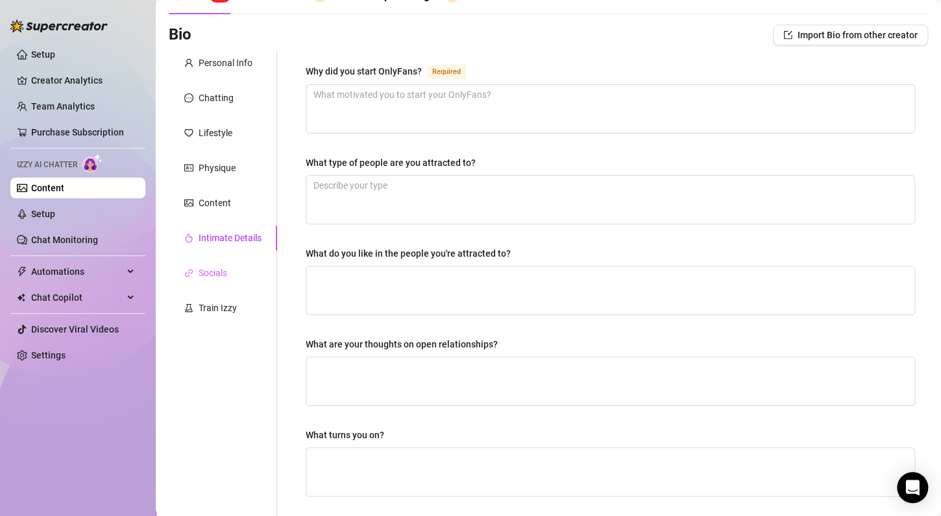
click at [219, 282] on div "Socials" at bounding box center [223, 273] width 108 height 25
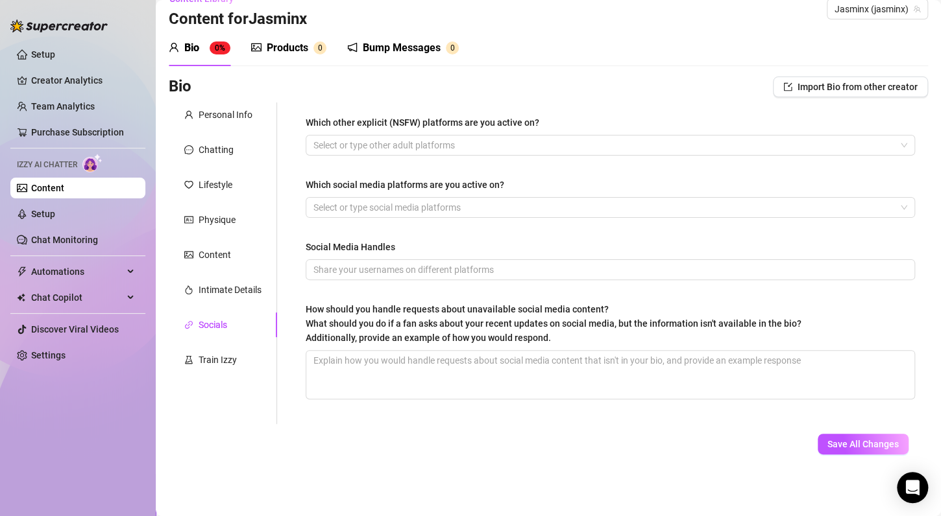
scroll to position [20, 0]
click at [218, 365] on div "Train Izzy" at bounding box center [218, 361] width 38 height 14
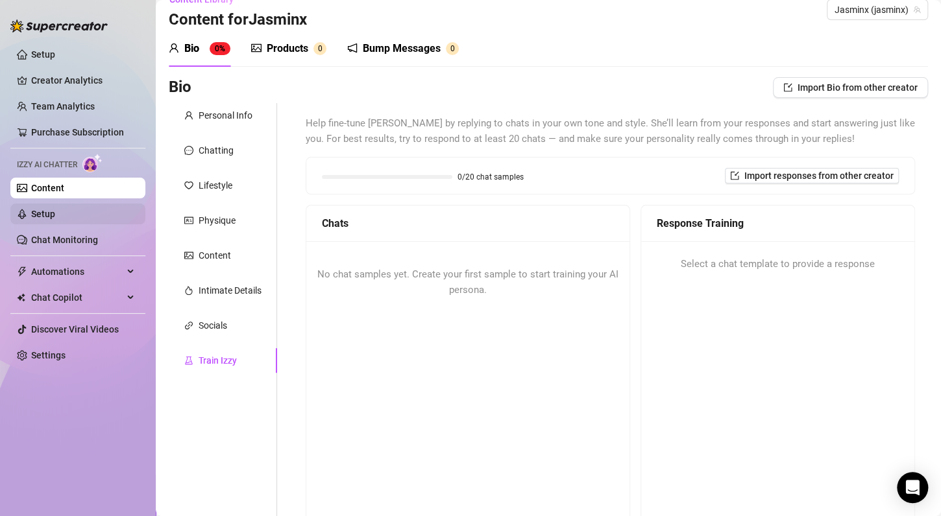
click at [55, 217] on link "Setup" at bounding box center [43, 214] width 24 height 10
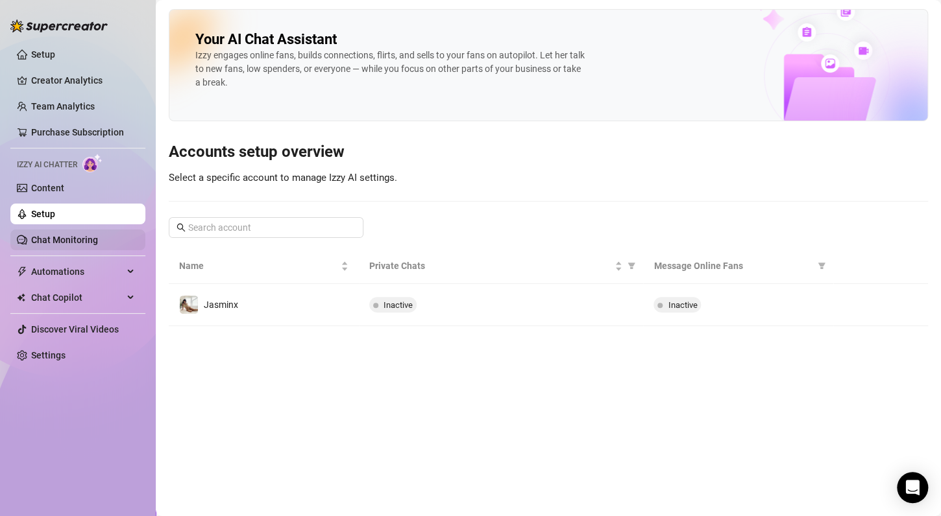
click at [71, 237] on link "Chat Monitoring" at bounding box center [64, 240] width 67 height 10
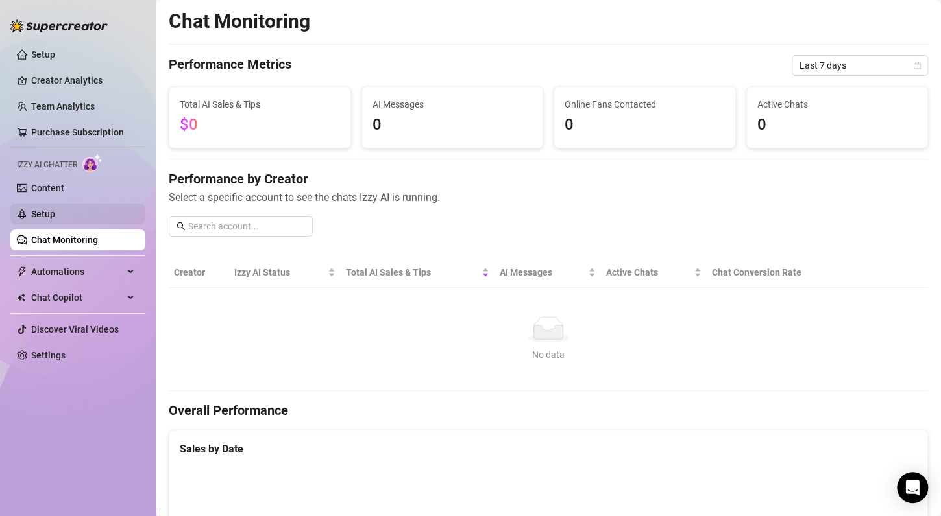
click at [55, 219] on link "Setup" at bounding box center [43, 214] width 24 height 10
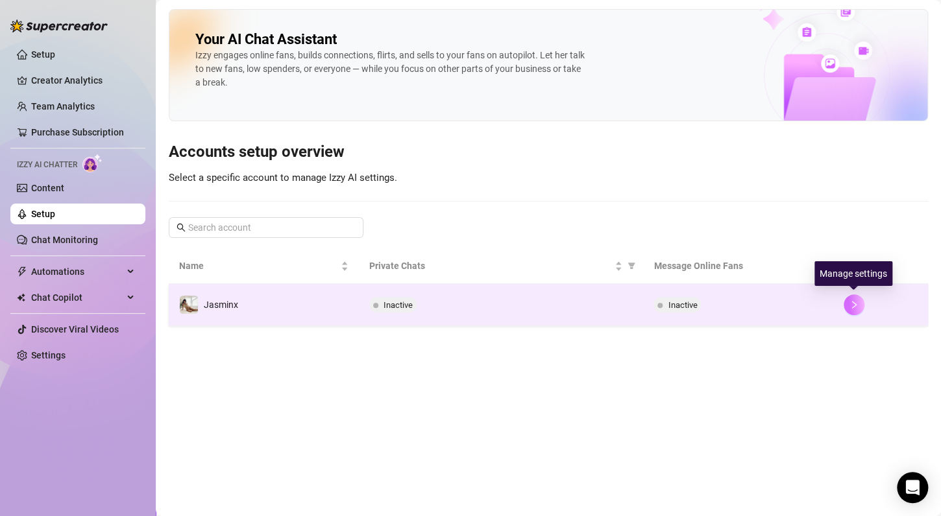
click at [852, 302] on icon "right" at bounding box center [853, 305] width 5 height 8
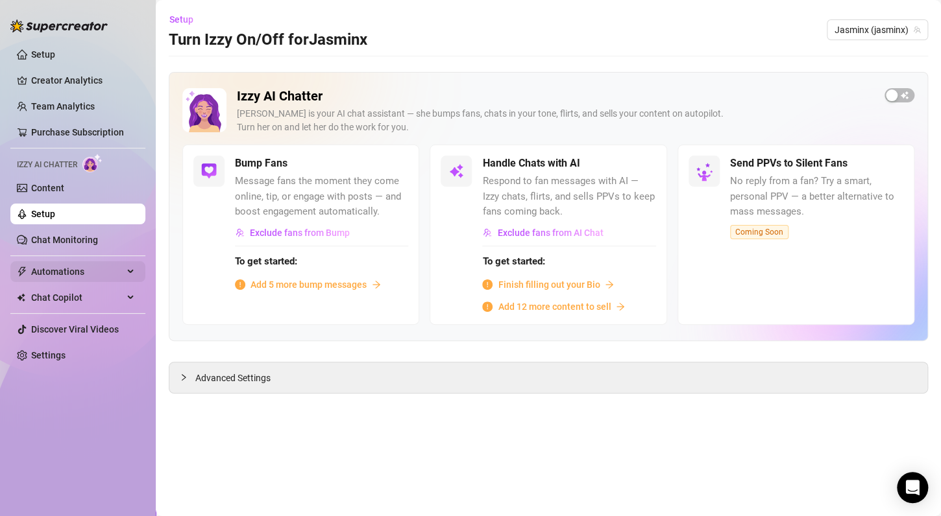
click at [84, 269] on span "Automations" at bounding box center [77, 271] width 92 height 21
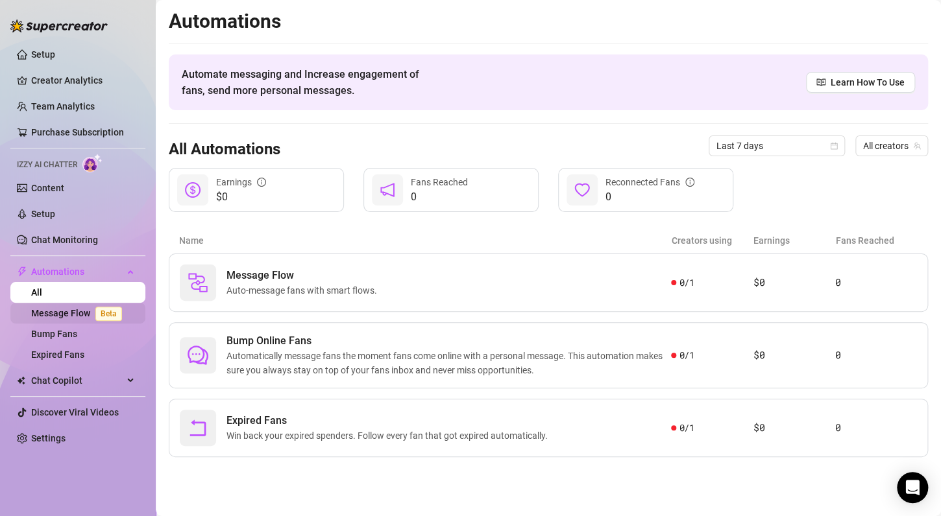
click at [88, 311] on link "Message Flow Beta" at bounding box center [79, 313] width 96 height 10
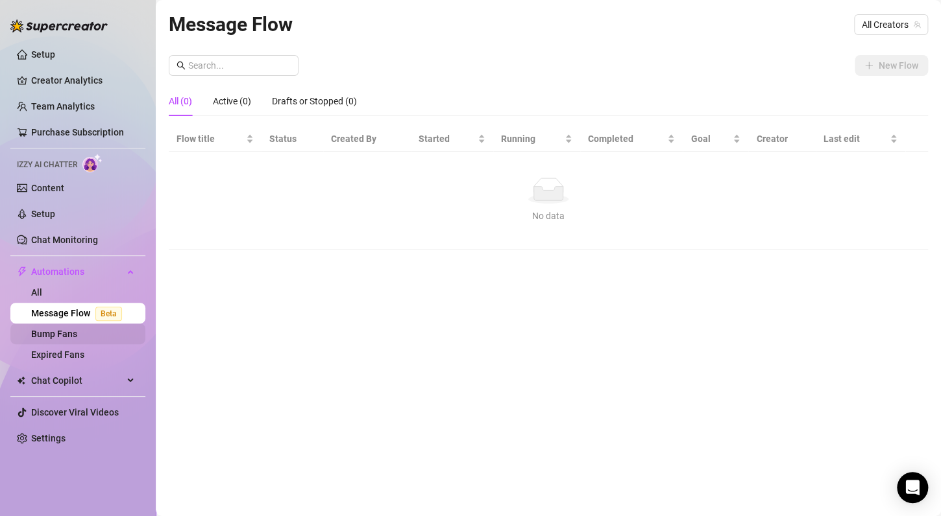
click at [77, 333] on link "Bump Fans" at bounding box center [54, 334] width 46 height 10
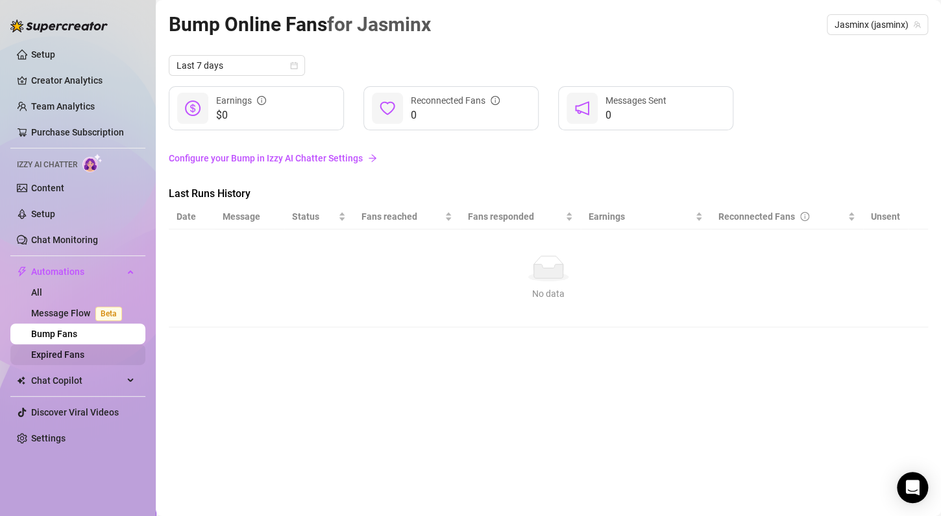
click at [84, 352] on link "Expired Fans" at bounding box center [57, 355] width 53 height 10
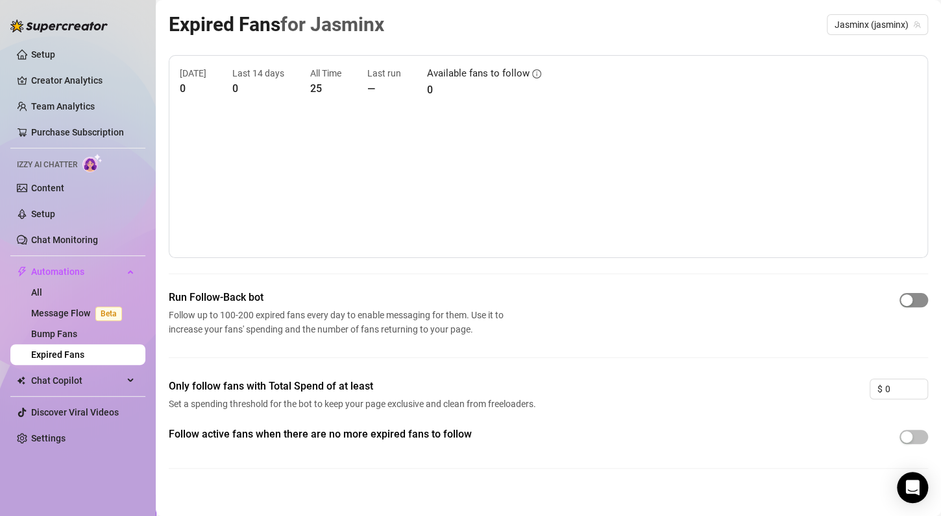
click at [905, 298] on span "button" at bounding box center [913, 300] width 29 height 14
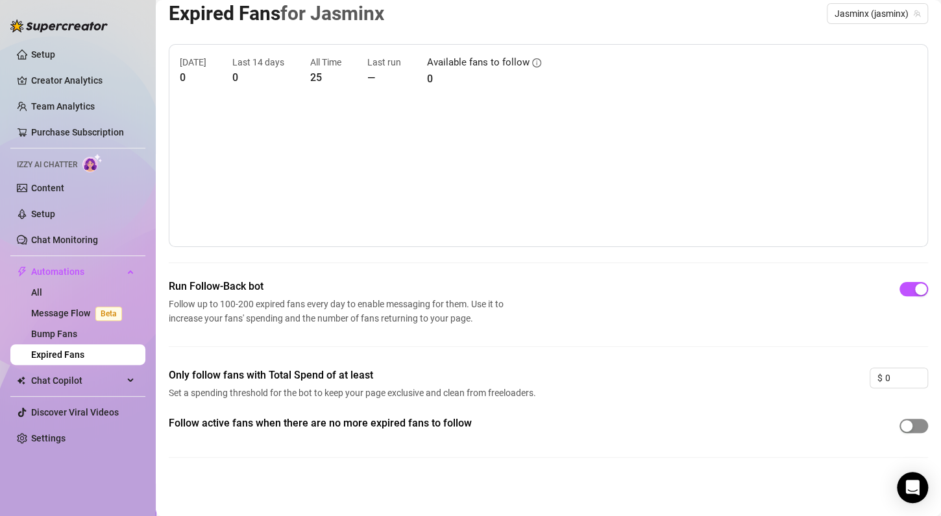
click at [901, 422] on div "button" at bounding box center [907, 426] width 12 height 12
click at [119, 372] on span "Chat Copilot" at bounding box center [77, 380] width 92 height 21
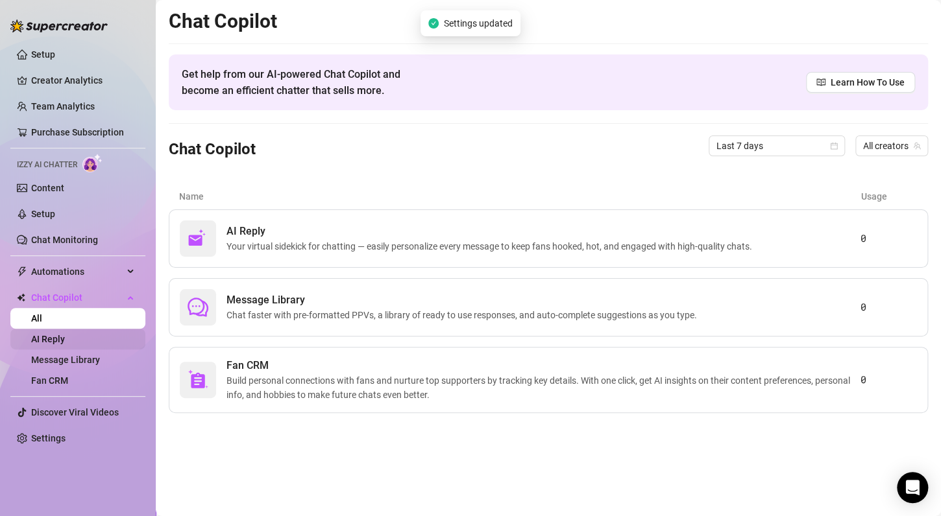
click at [65, 335] on link "AI Reply" at bounding box center [48, 339] width 34 height 10
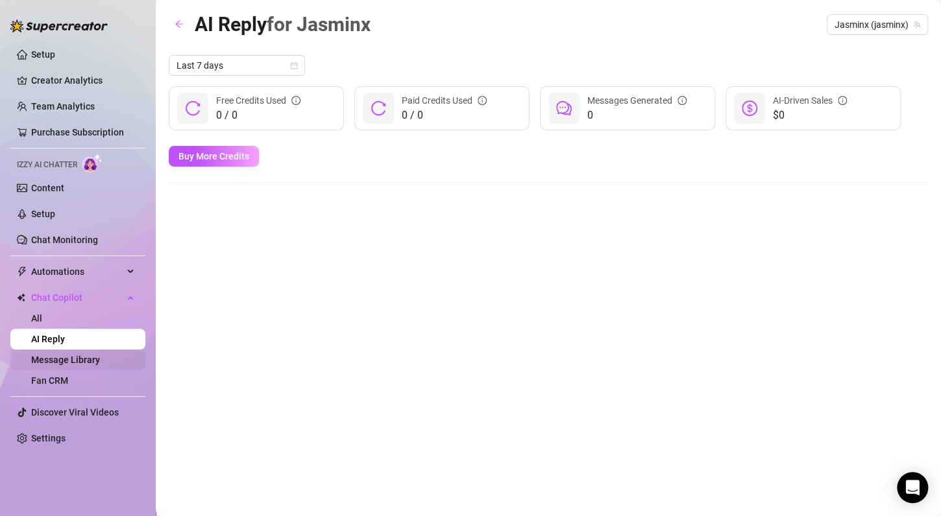
click at [100, 357] on link "Message Library" at bounding box center [65, 360] width 69 height 10
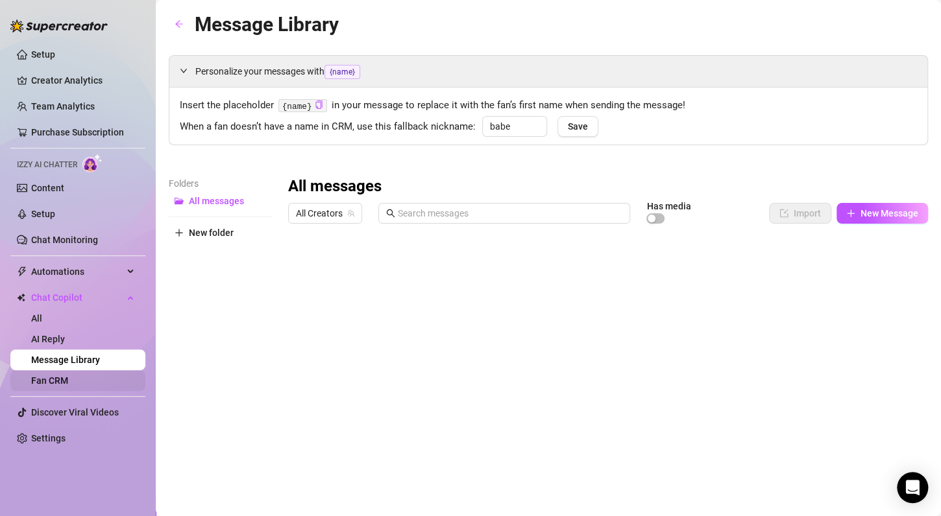
click at [68, 380] on link "Fan CRM" at bounding box center [49, 381] width 37 height 10
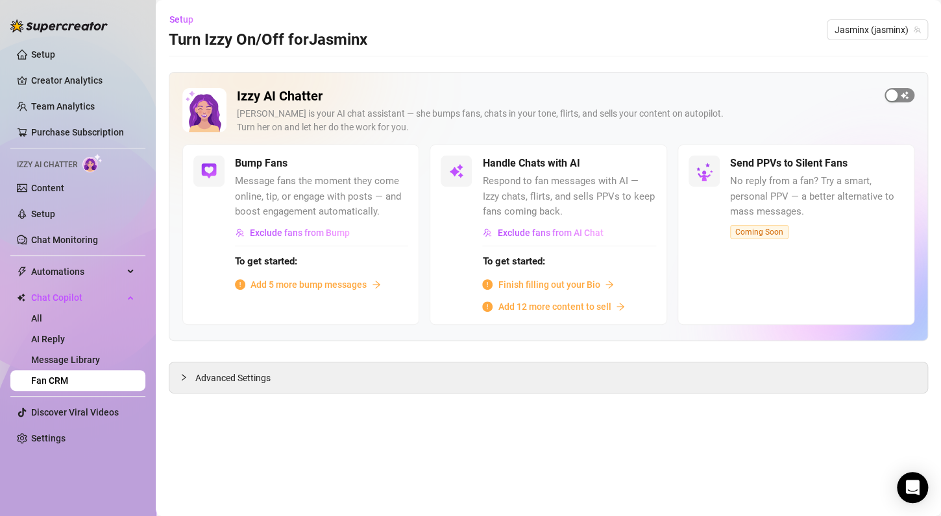
click at [898, 96] on button "button" at bounding box center [899, 95] width 30 height 14
click at [570, 237] on span "Exclude fans from AI Chat" at bounding box center [550, 233] width 106 height 10
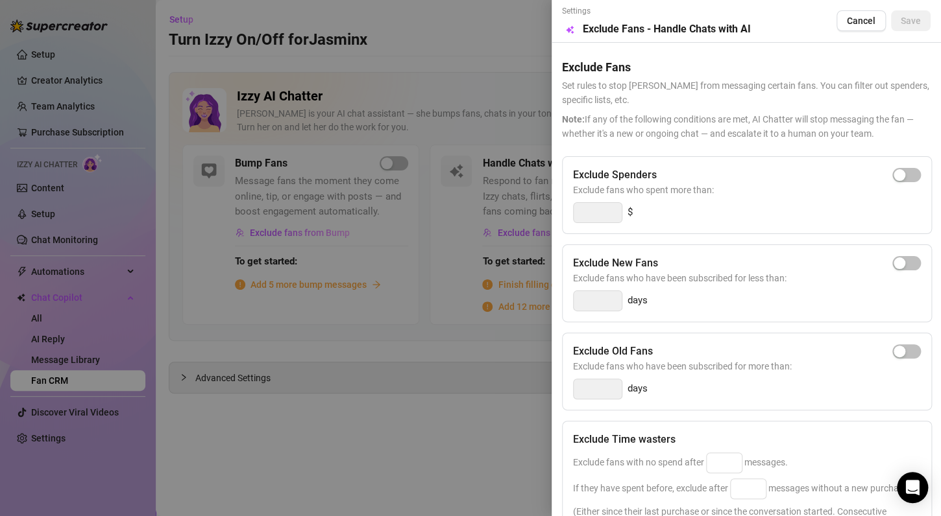
click at [526, 265] on div at bounding box center [470, 258] width 941 height 516
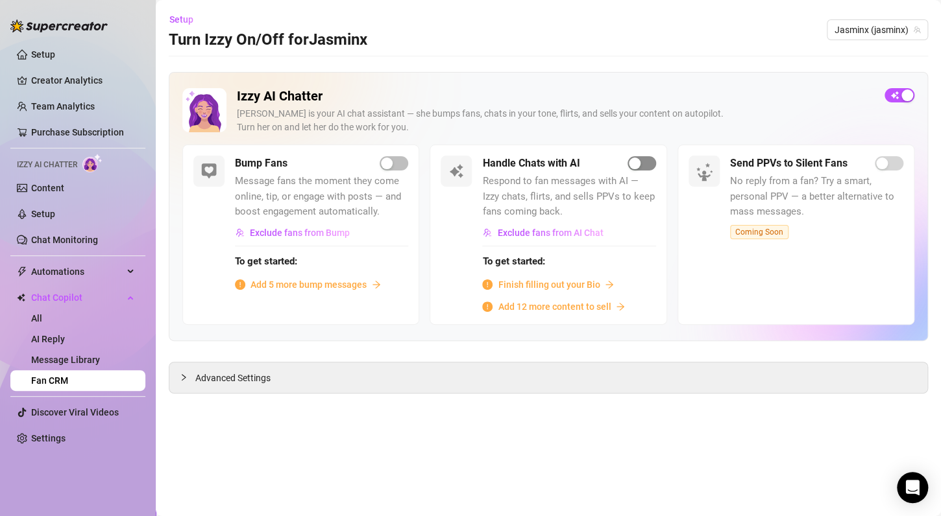
click at [652, 162] on span "button" at bounding box center [641, 163] width 29 height 14
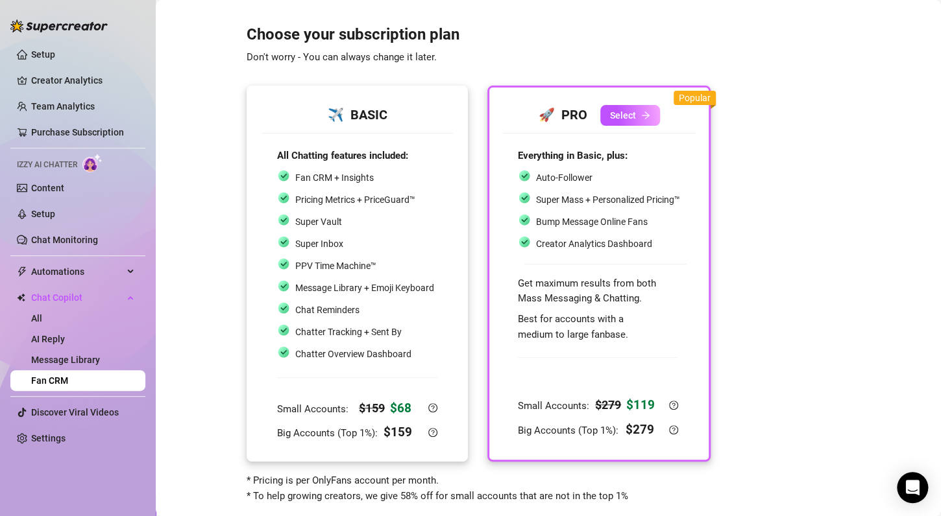
click at [369, 317] on div "Chat Reminders" at bounding box center [355, 310] width 157 height 17
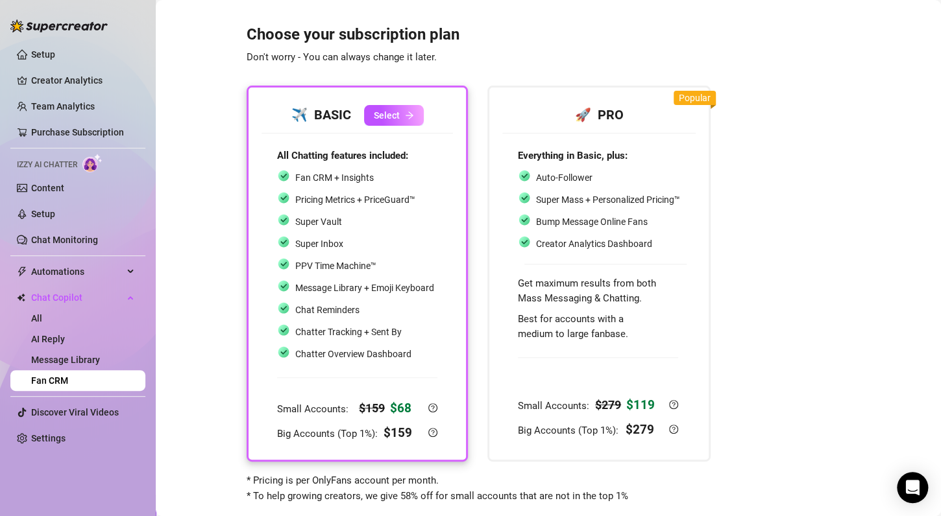
scroll to position [27, 0]
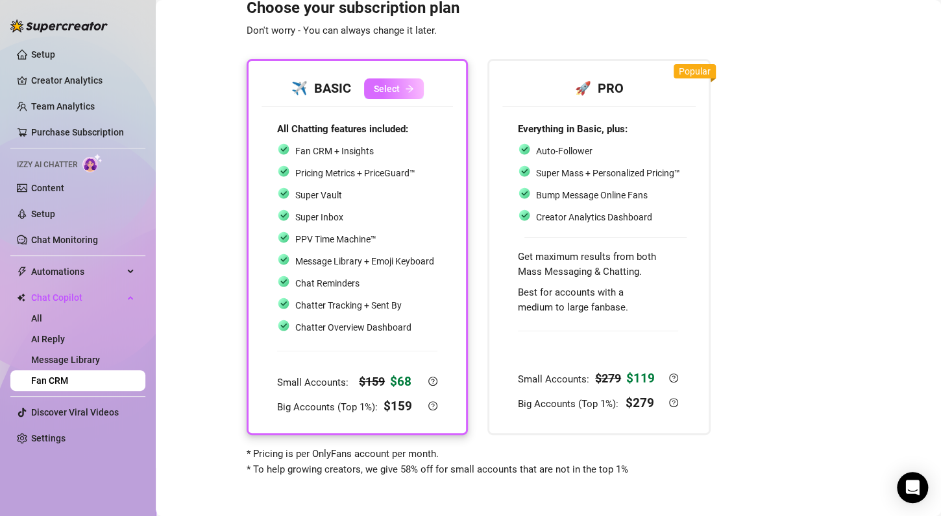
click at [398, 97] on button "Select" at bounding box center [394, 89] width 60 height 21
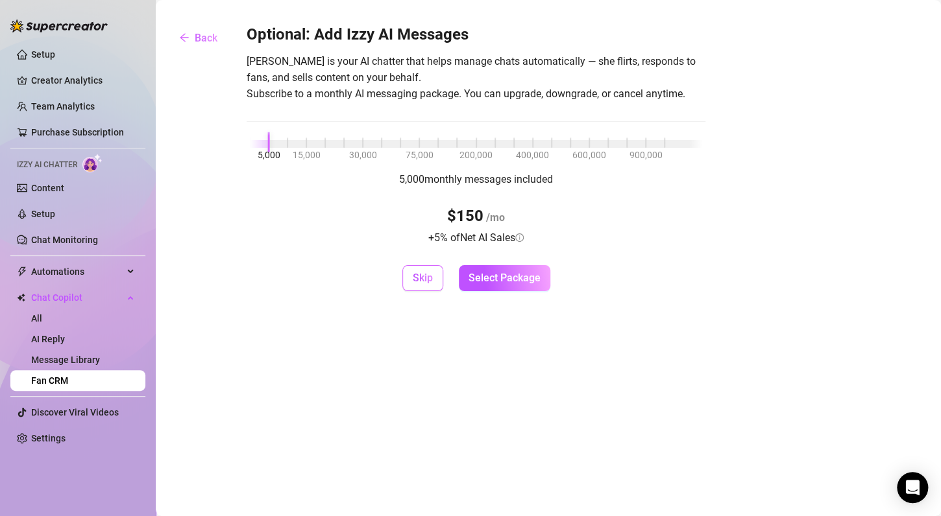
click at [422, 289] on button "Skip" at bounding box center [422, 278] width 41 height 26
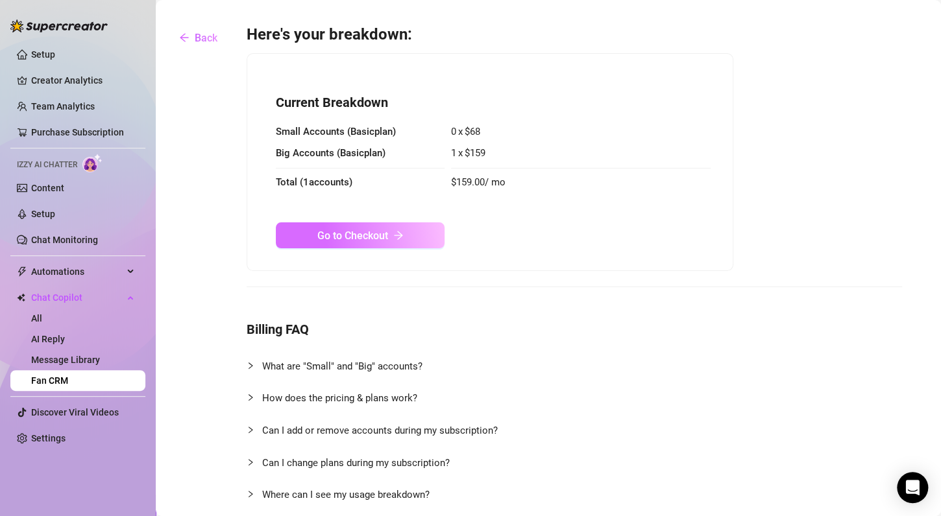
click at [415, 239] on button "Go to Checkout" at bounding box center [360, 236] width 169 height 26
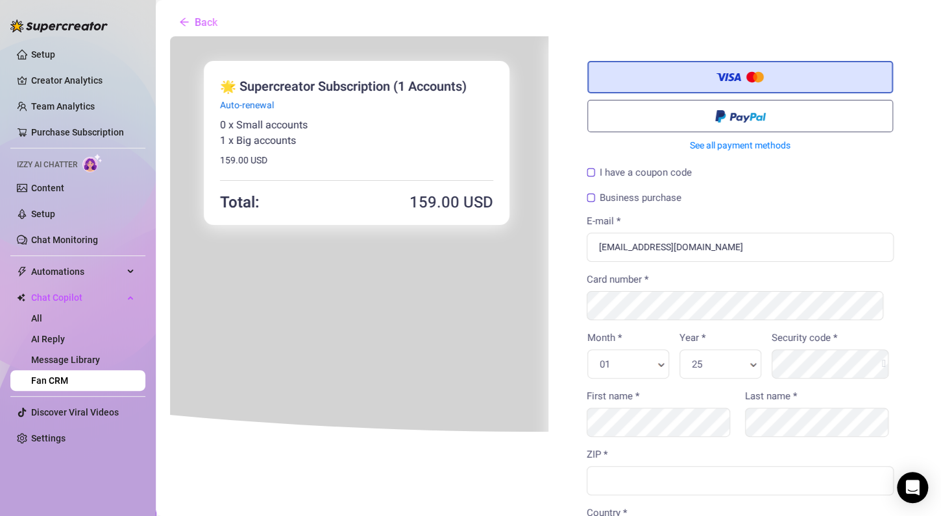
scroll to position [2, 0]
